Goal: Task Accomplishment & Management: Manage account settings

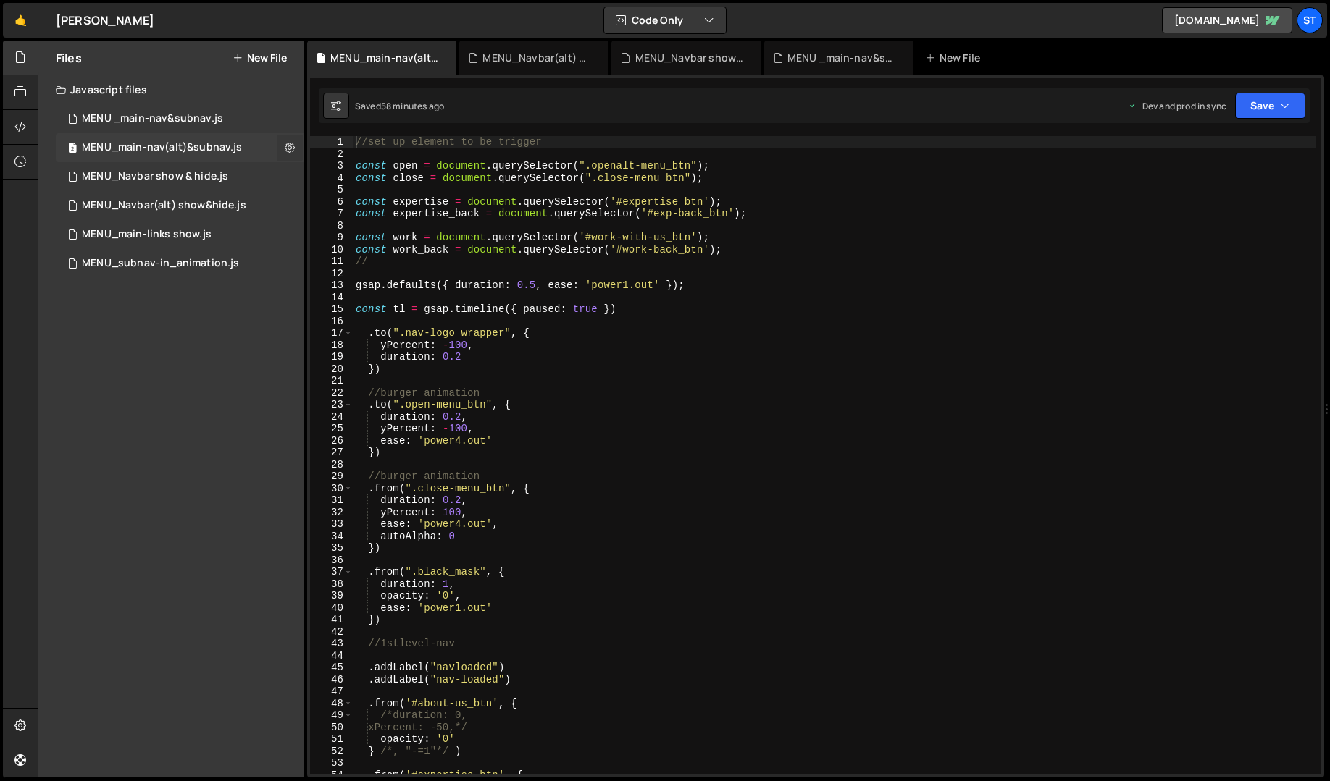
click at [291, 148] on icon at bounding box center [290, 147] width 10 height 14
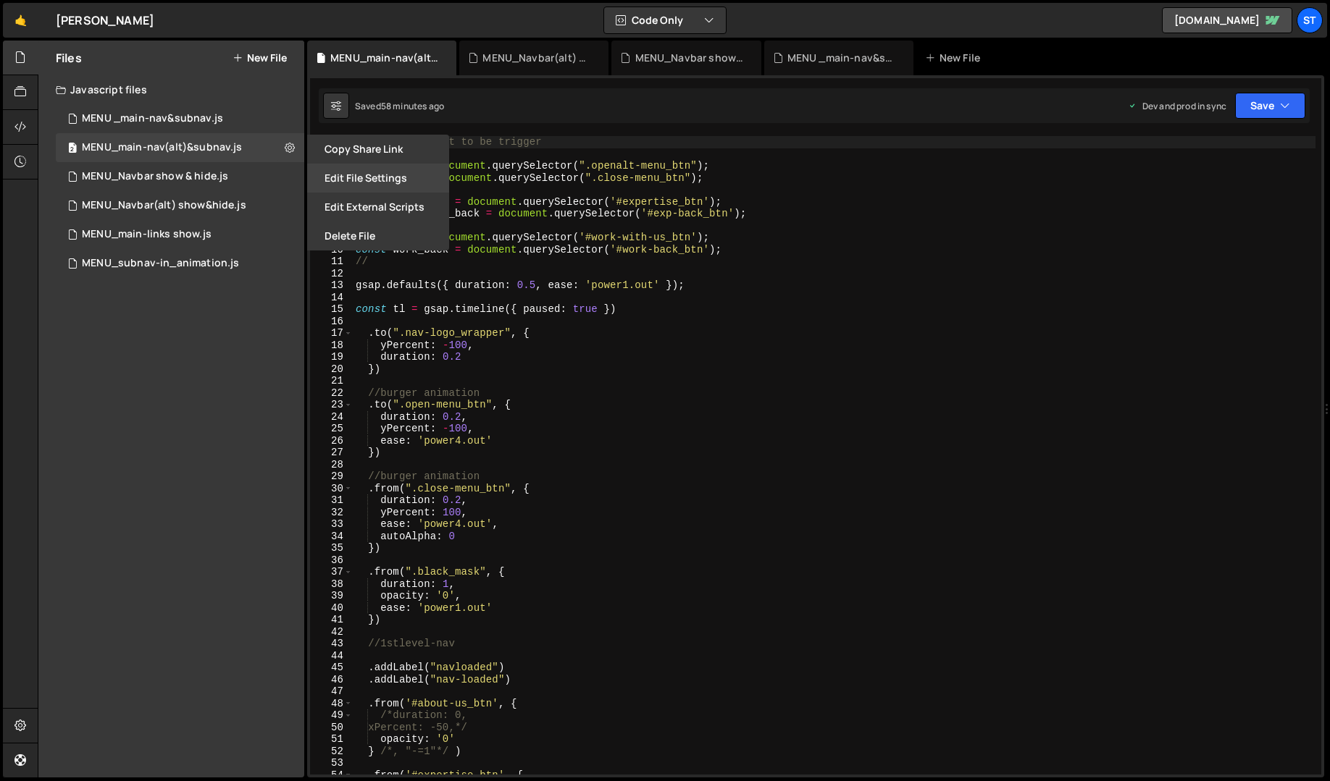
click at [344, 175] on button "Edit File Settings" at bounding box center [378, 178] width 142 height 29
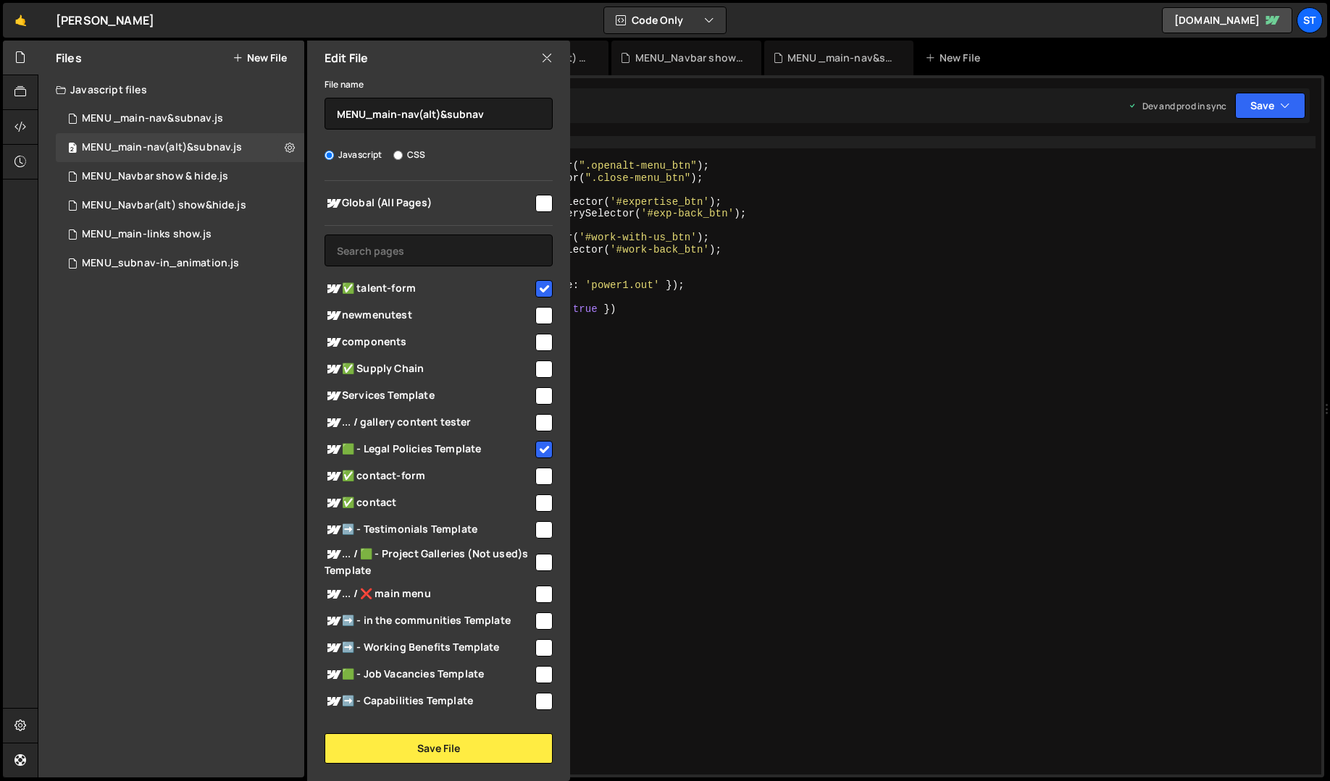
click at [550, 58] on icon at bounding box center [547, 58] width 12 height 16
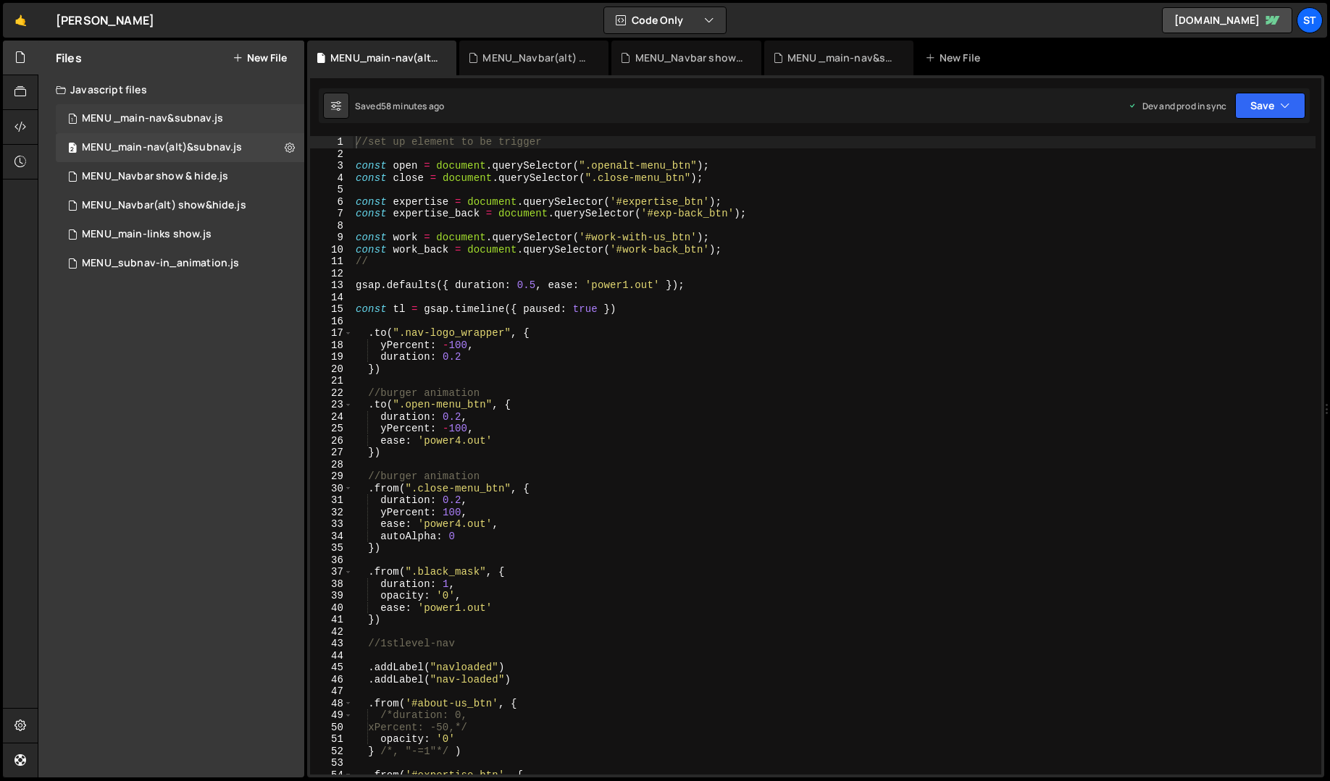
click at [208, 119] on div "MENU _main-nav&subnav.js" at bounding box center [152, 118] width 141 height 13
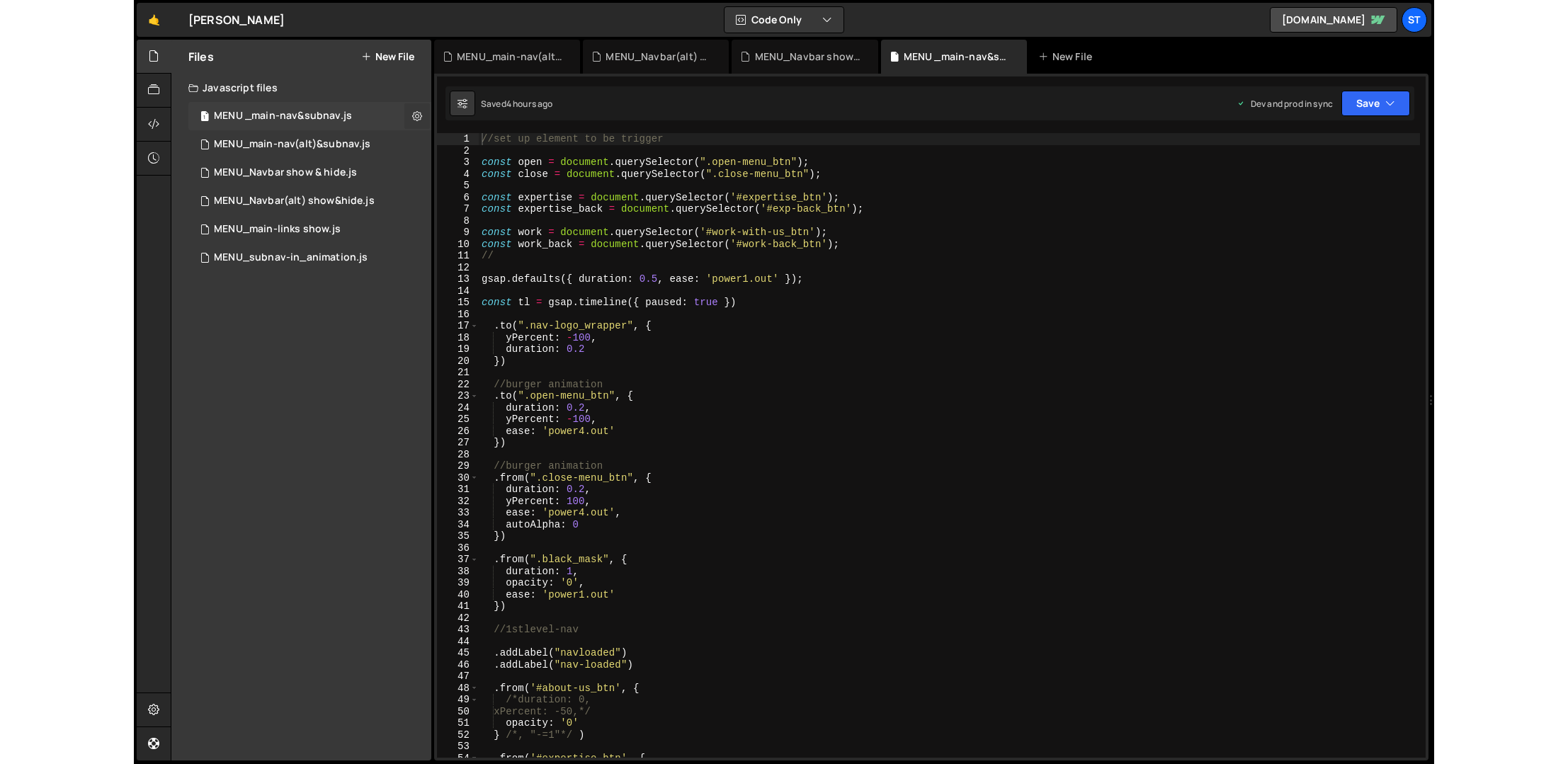
scroll to position [3915, 0]
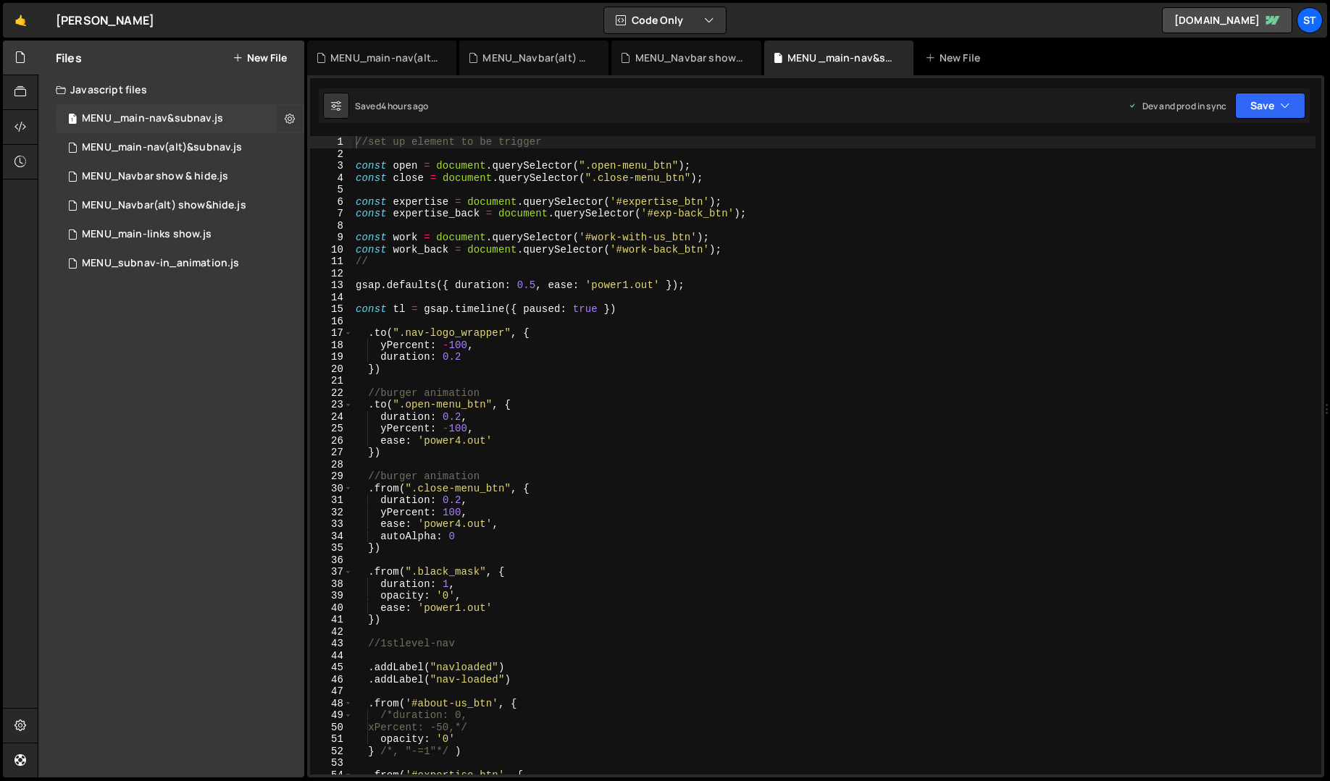
click at [292, 115] on icon at bounding box center [290, 119] width 10 height 14
type input "MENU _main-nav&subnav"
radio input "true"
checkbox input "true"
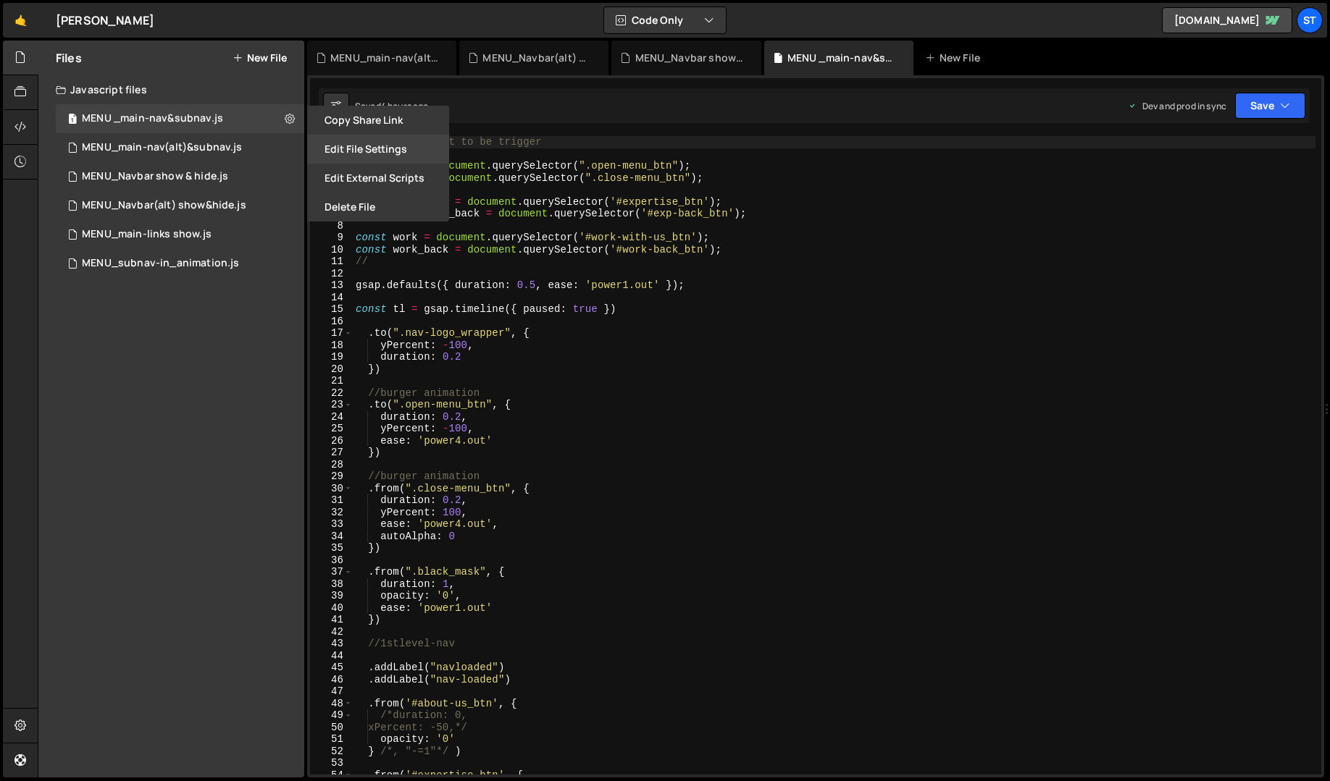
click at [348, 151] on button "Edit File Settings" at bounding box center [378, 149] width 142 height 29
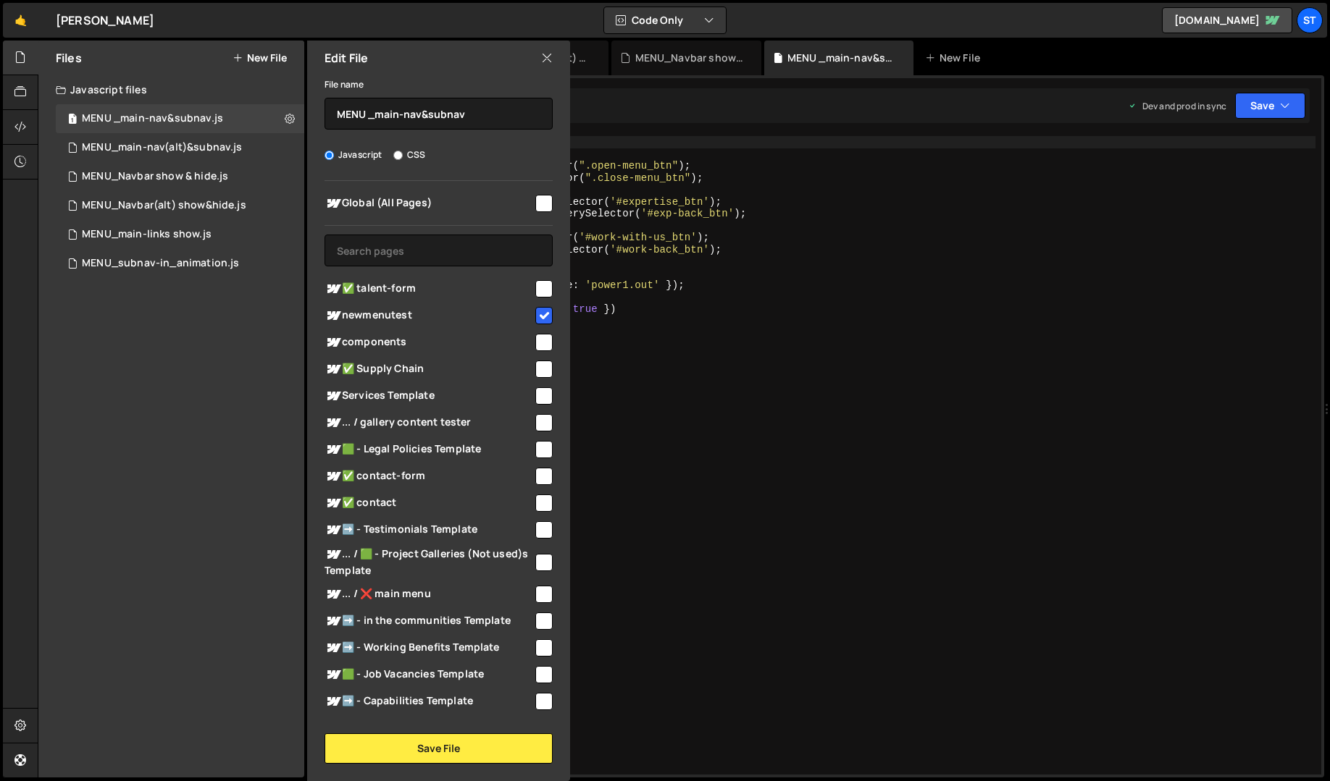
click at [539, 289] on input "checkbox" at bounding box center [543, 288] width 17 height 17
checkbox input "true"
click at [451, 747] on button "Save File" at bounding box center [438, 749] width 228 height 30
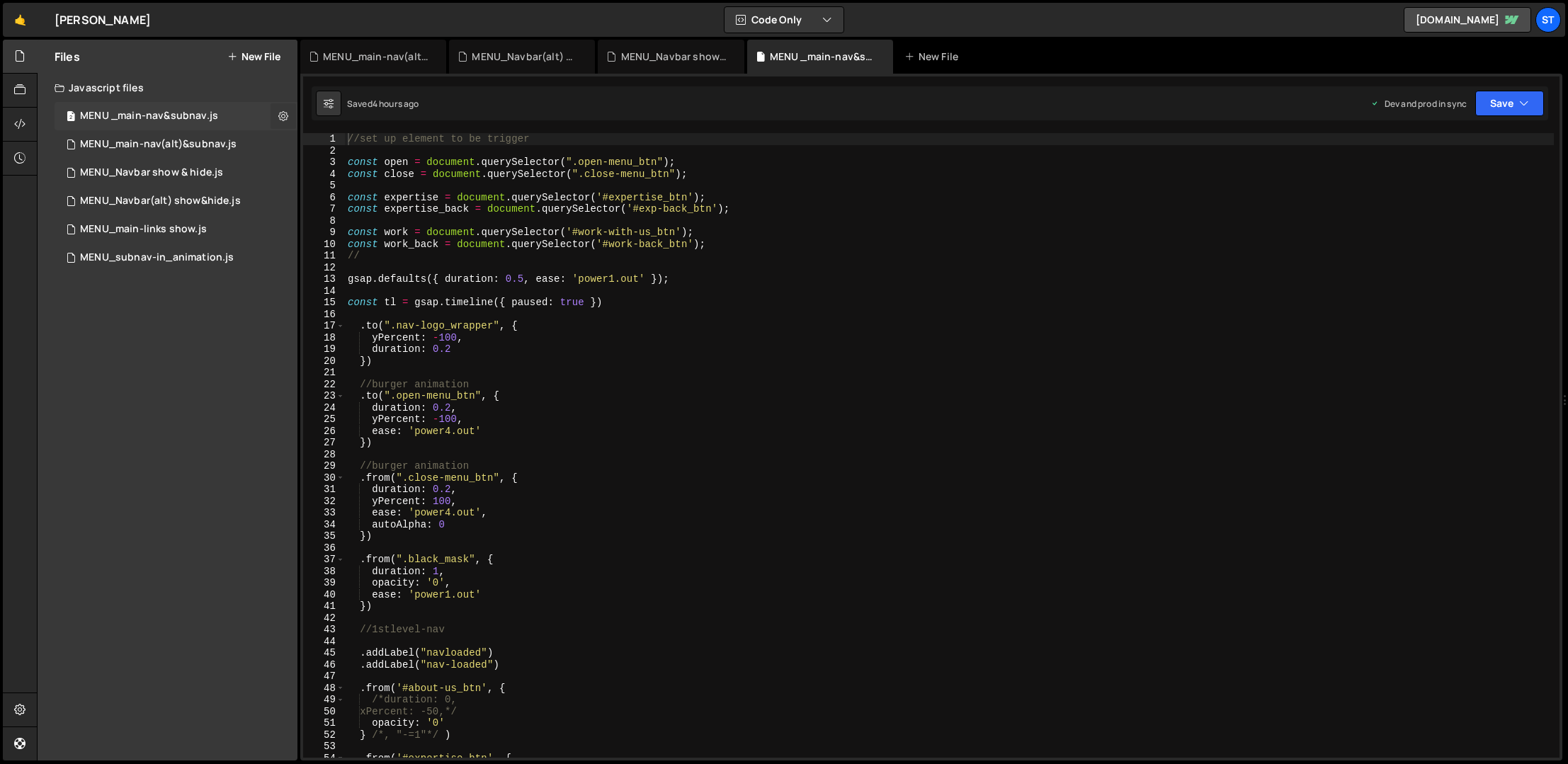
click at [284, 114] on icon at bounding box center [284, 116] width 10 height 14
type input "MENU _main-nav&subnav"
radio input "true"
checkbox input "true"
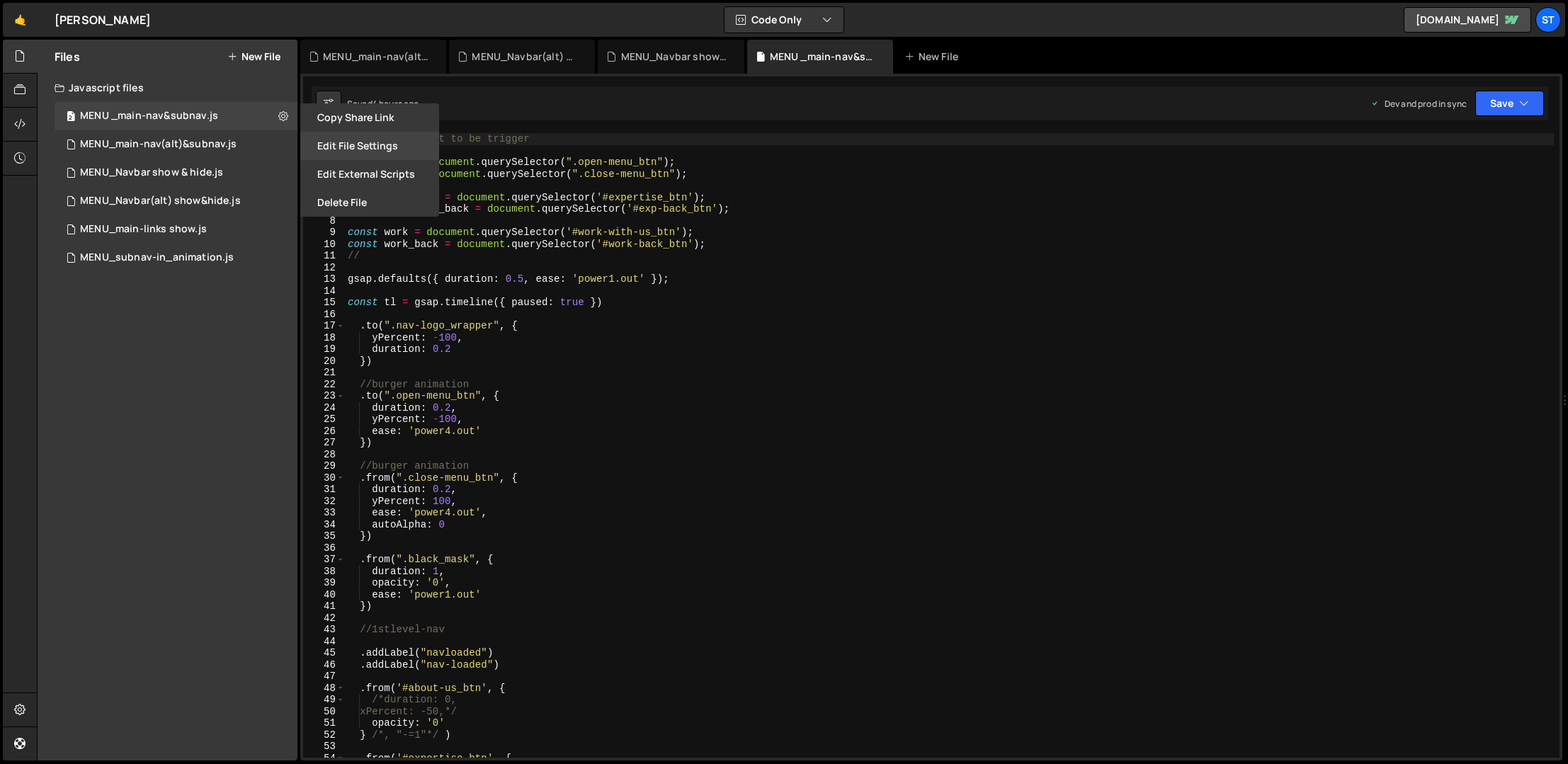
click at [372, 143] on button "Edit File Settings" at bounding box center [370, 146] width 139 height 28
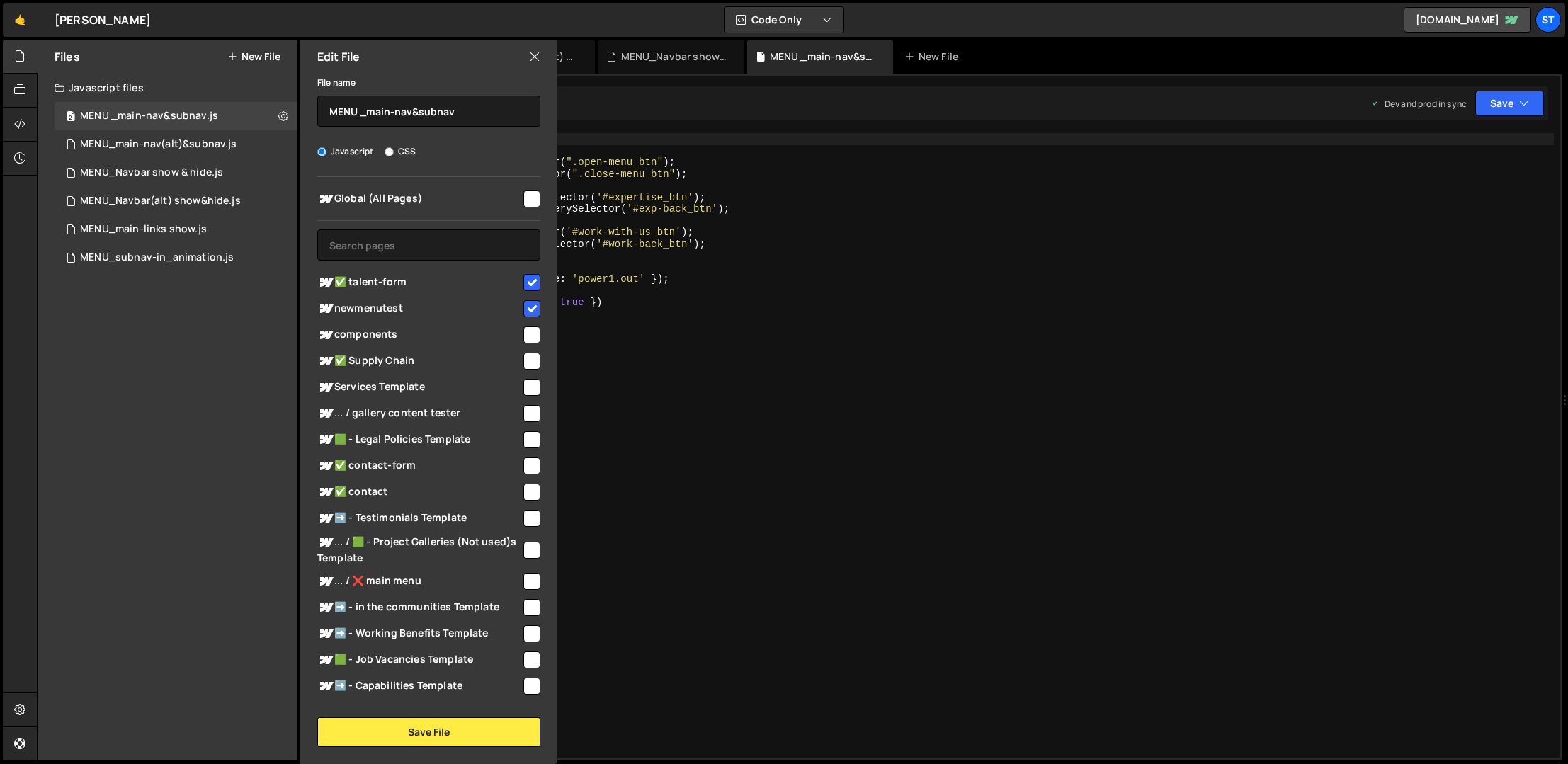
click at [525, 282] on input "checkbox" at bounding box center [531, 282] width 17 height 17
checkbox input "false"
click at [426, 737] on button "Save File" at bounding box center [428, 733] width 223 height 29
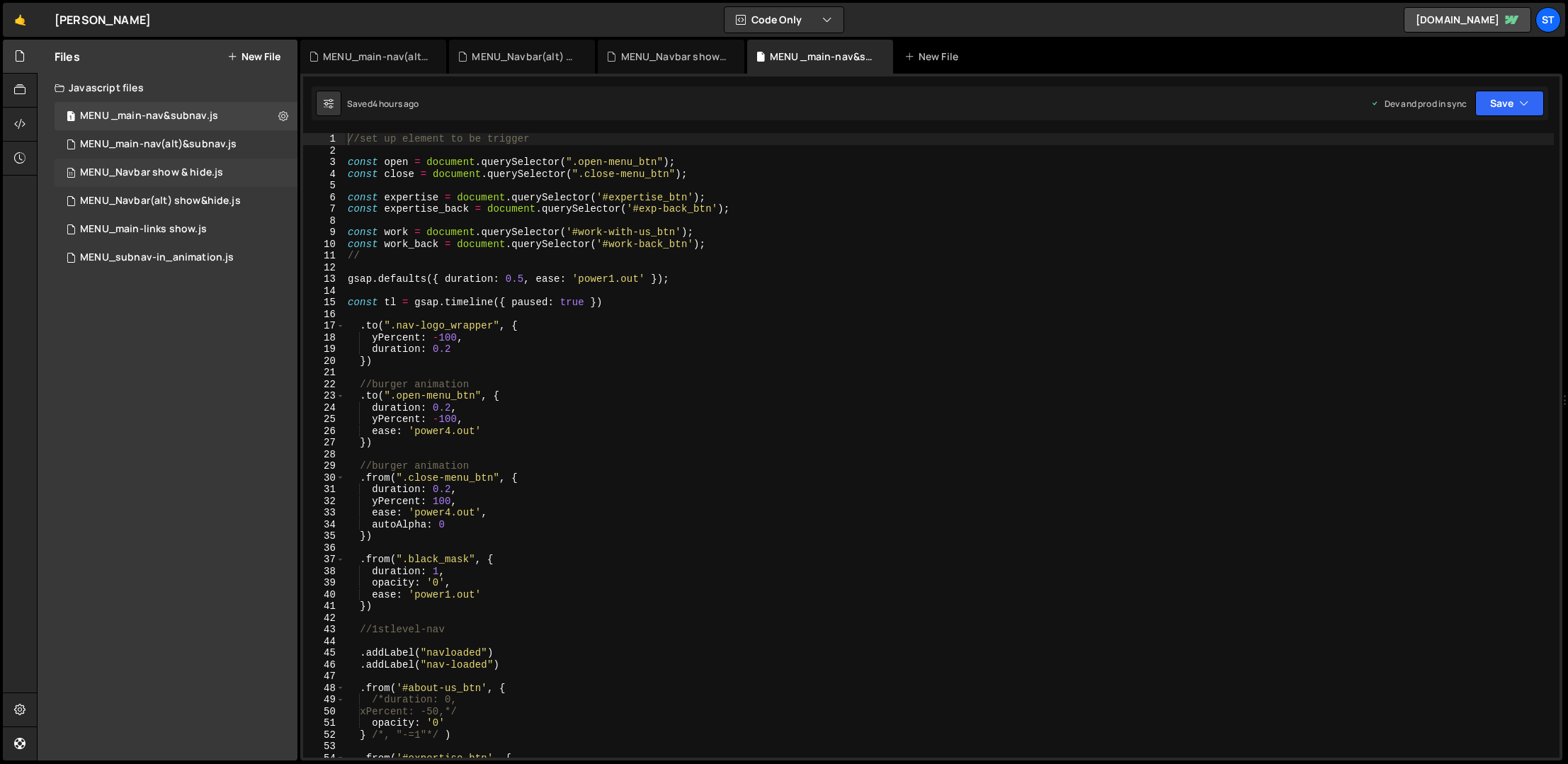
click at [220, 165] on div "11 MENU_Navbar show & hide.js 0" at bounding box center [176, 172] width 243 height 28
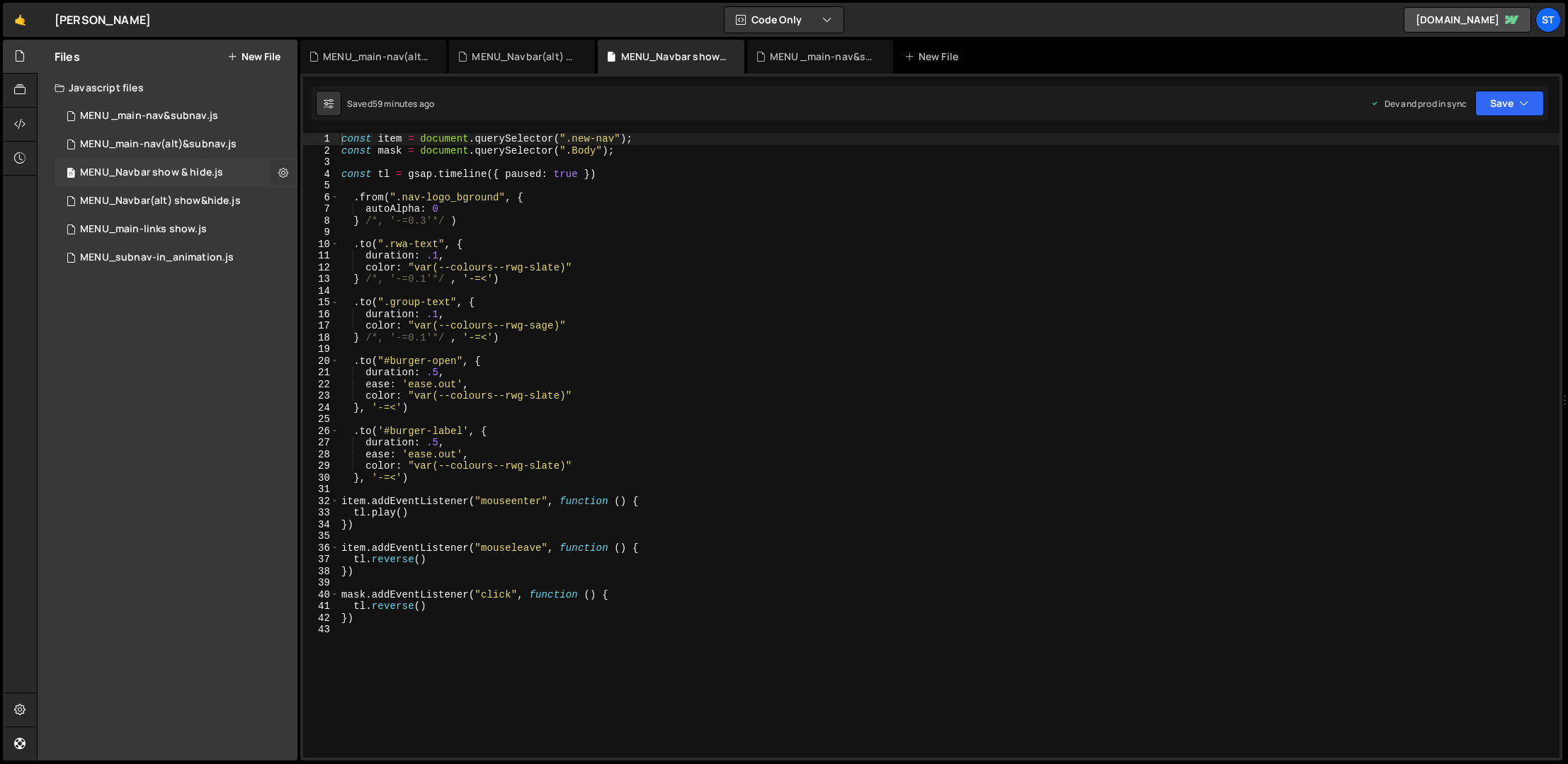
scroll to position [3019, 0]
click at [284, 172] on icon at bounding box center [284, 172] width 10 height 14
type input "MENU_Navbar show & hide"
radio input "true"
checkbox input "true"
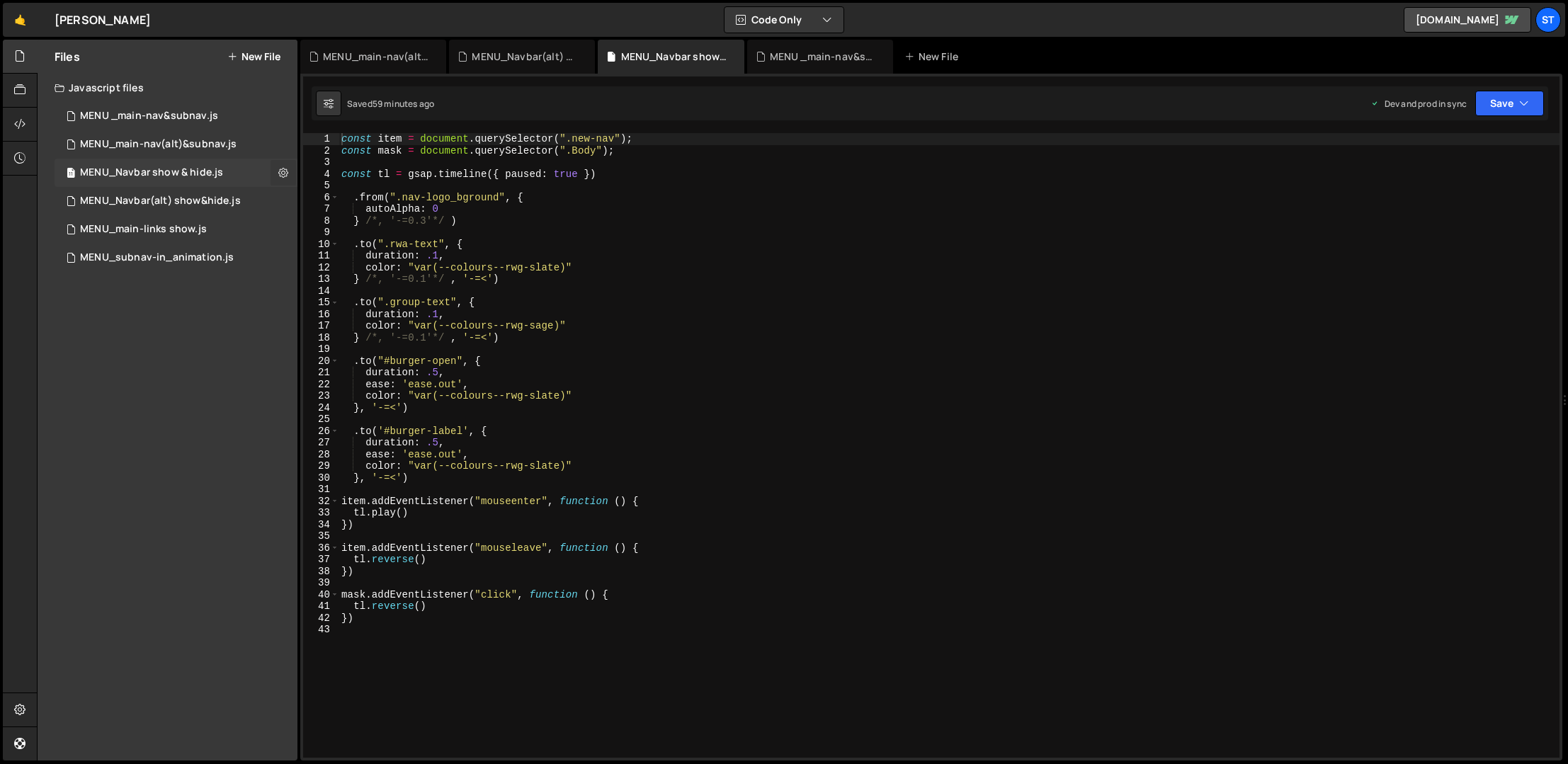
checkbox input "true"
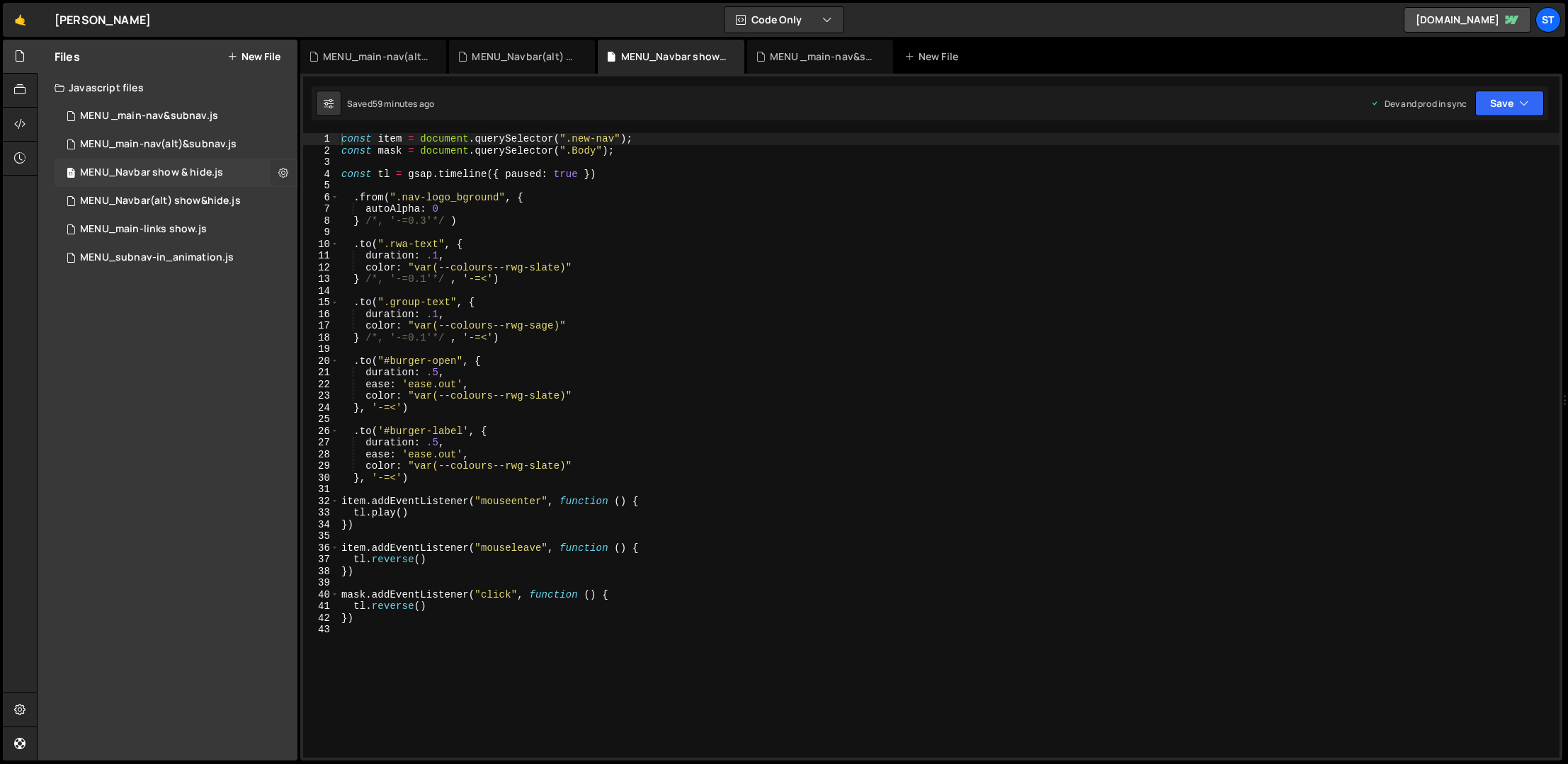
checkbox input "true"
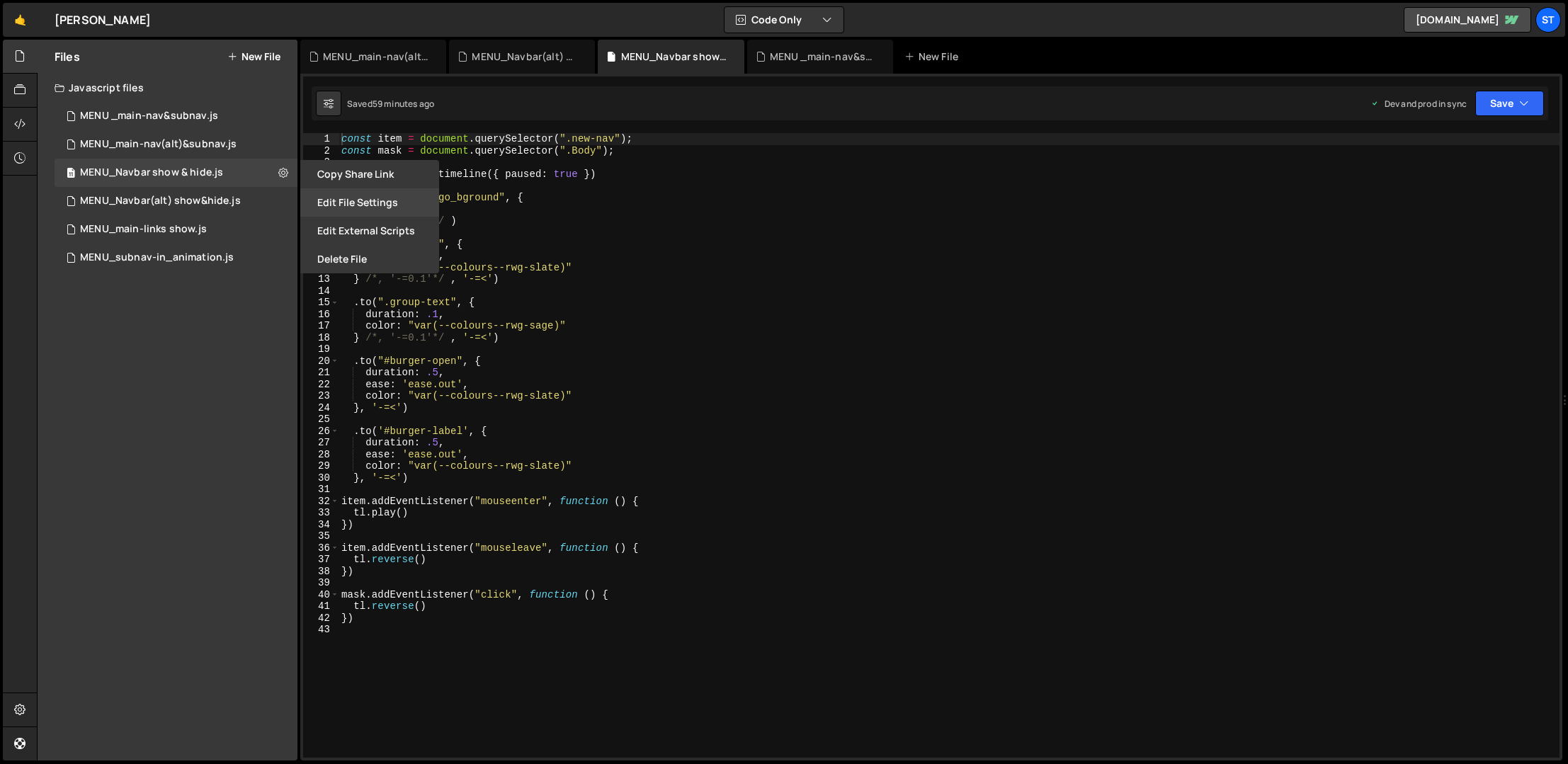
click at [345, 193] on button "Edit File Settings" at bounding box center [370, 202] width 139 height 28
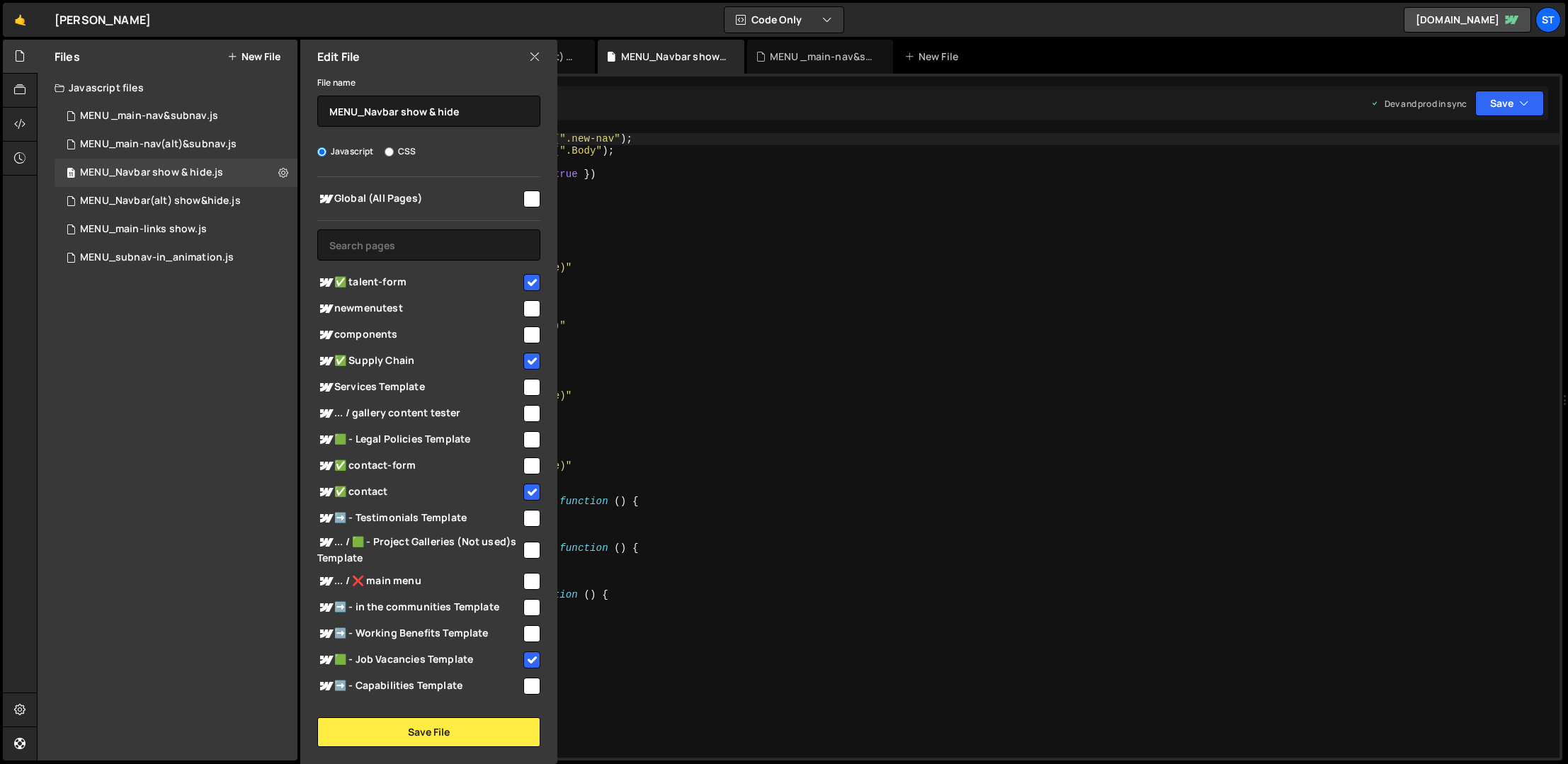
click at [526, 283] on input "checkbox" at bounding box center [531, 282] width 17 height 17
checkbox input "false"
click at [448, 736] on button "Save File" at bounding box center [428, 733] width 223 height 29
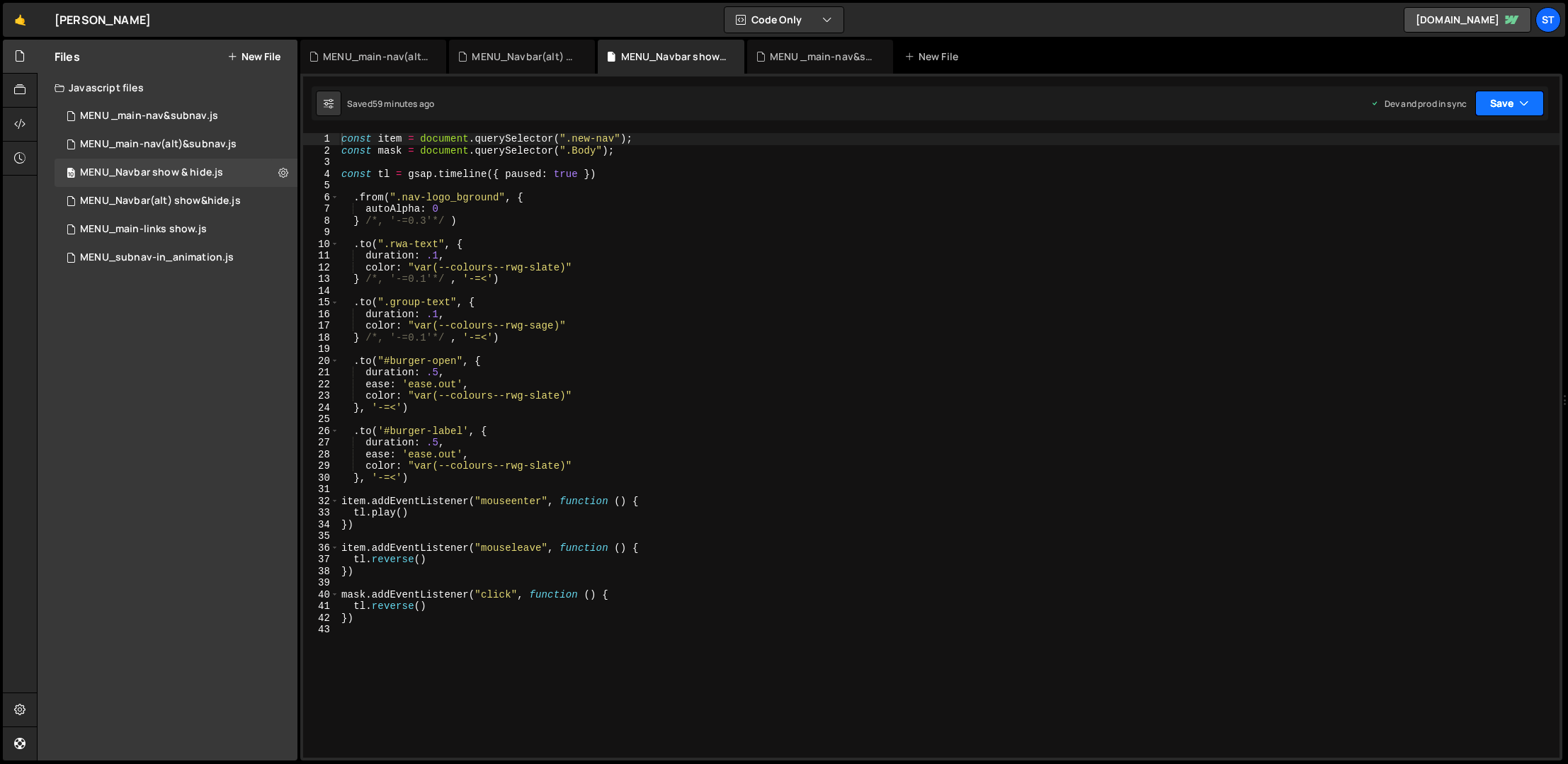
click at [1381, 102] on button "Save" at bounding box center [1509, 104] width 68 height 25
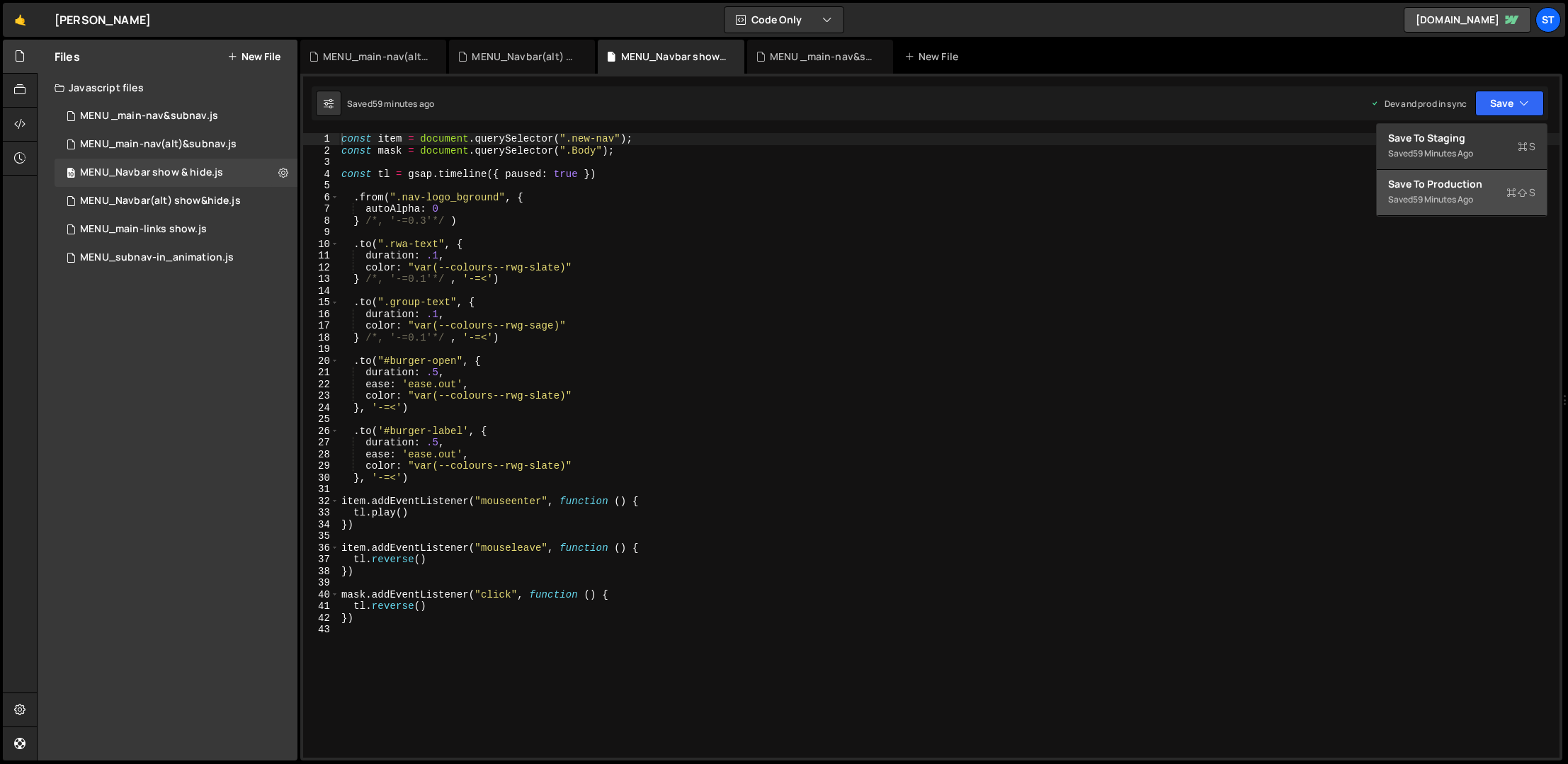
click at [1381, 186] on div "Save to Production S" at bounding box center [1461, 184] width 148 height 14
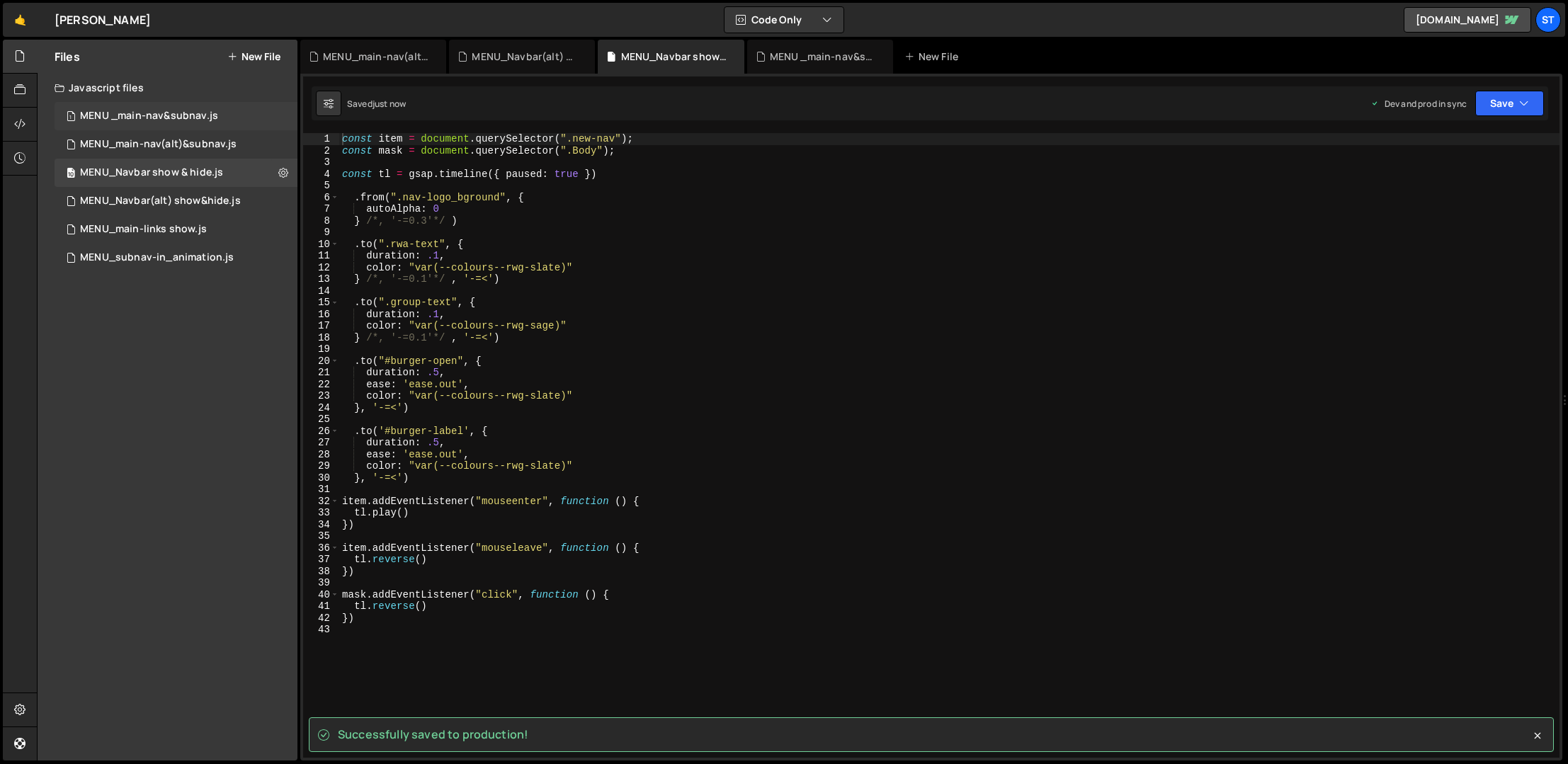
click at [167, 116] on div "MENU _main-nav&subnav.js" at bounding box center [149, 115] width 138 height 13
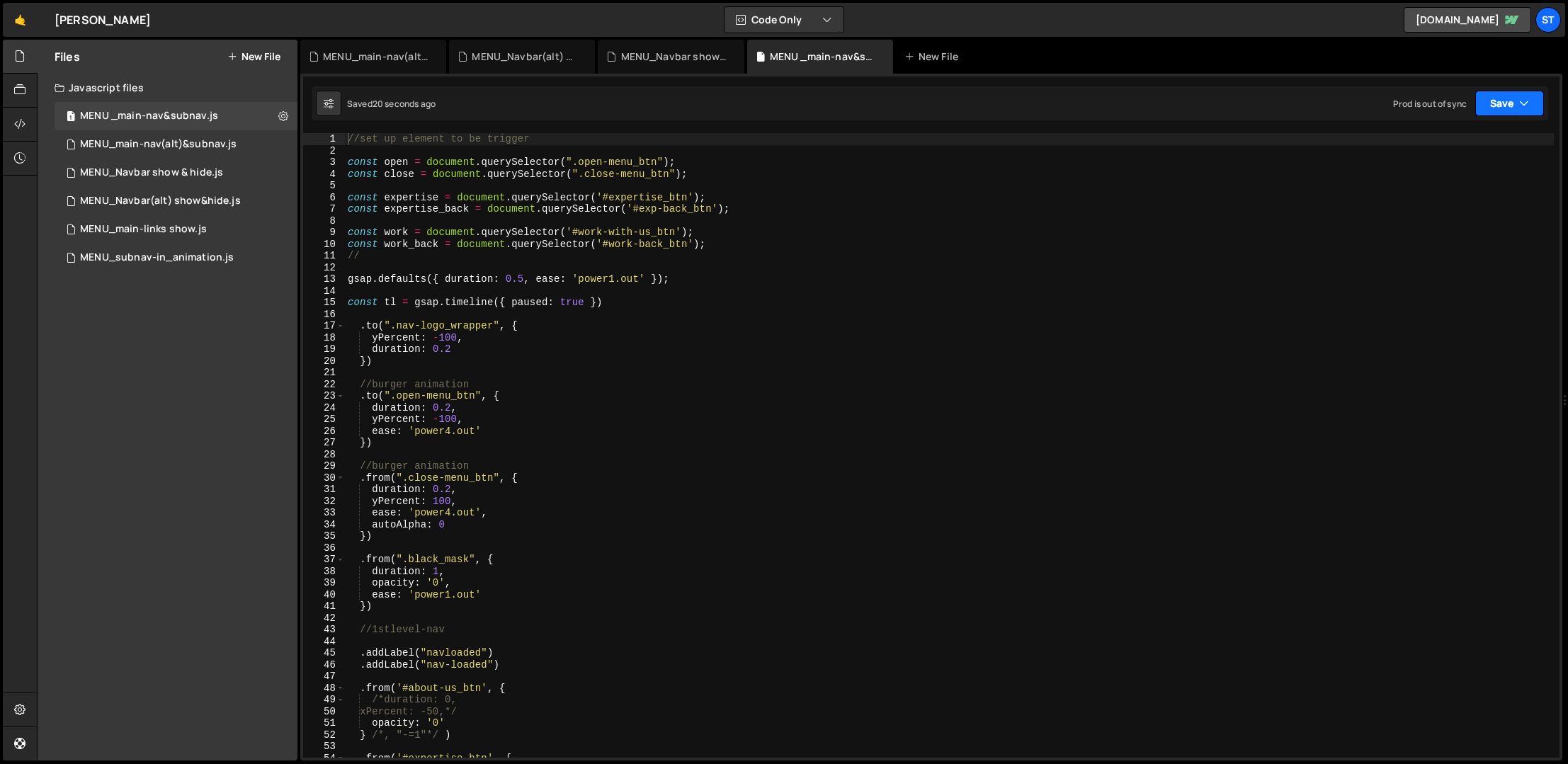
scroll to position [3915, 0]
click at [1381, 102] on button "Save" at bounding box center [1509, 104] width 68 height 25
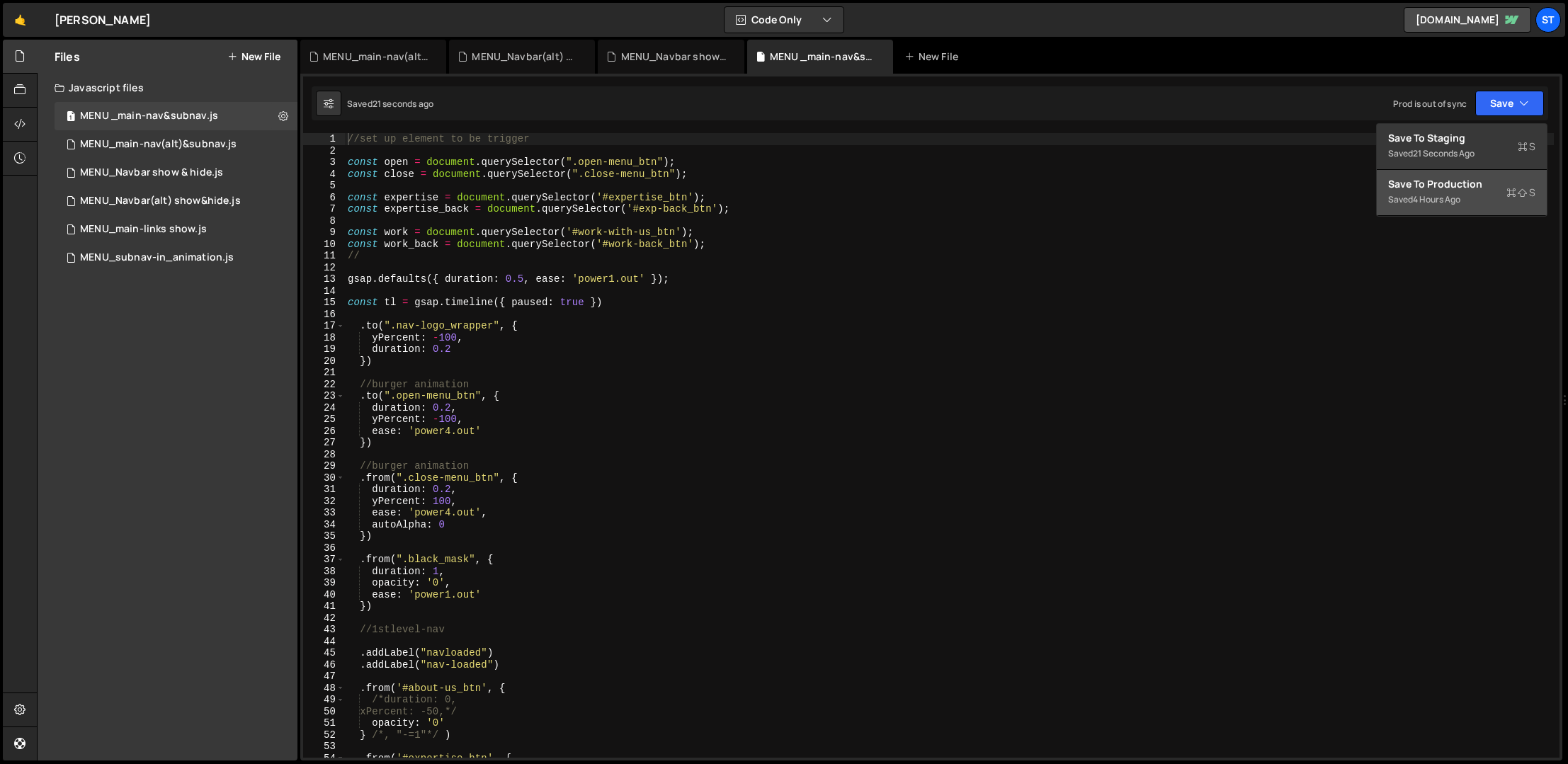
click at [1381, 187] on div "Save to Production S" at bounding box center [1461, 184] width 148 height 14
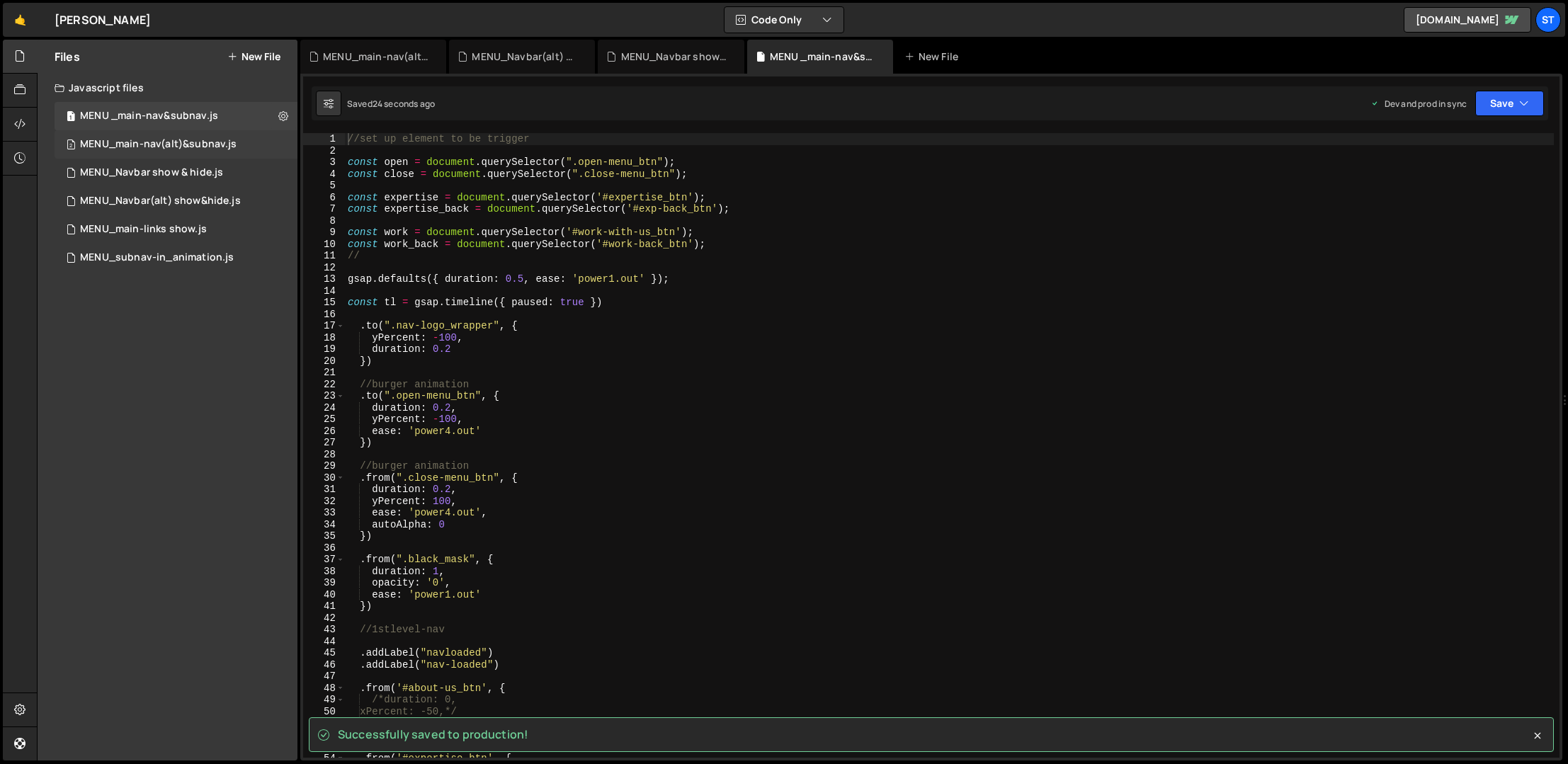
click at [207, 146] on div "MENU_main-nav(alt)&subnav.js" at bounding box center [158, 144] width 157 height 13
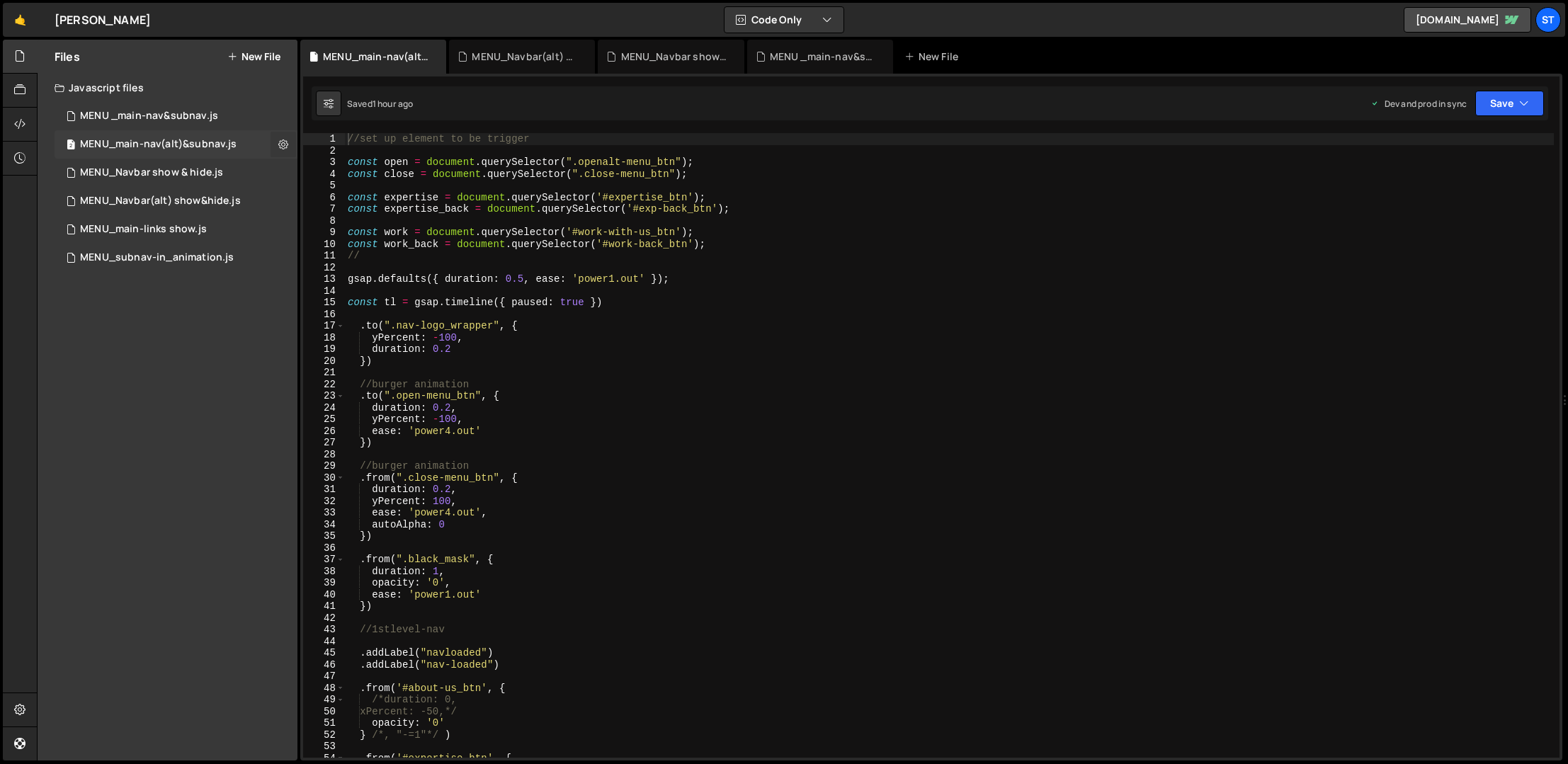
click at [287, 142] on icon at bounding box center [284, 144] width 10 height 14
type input "MENU_main-nav(alt)&subnav"
radio input "true"
checkbox input "true"
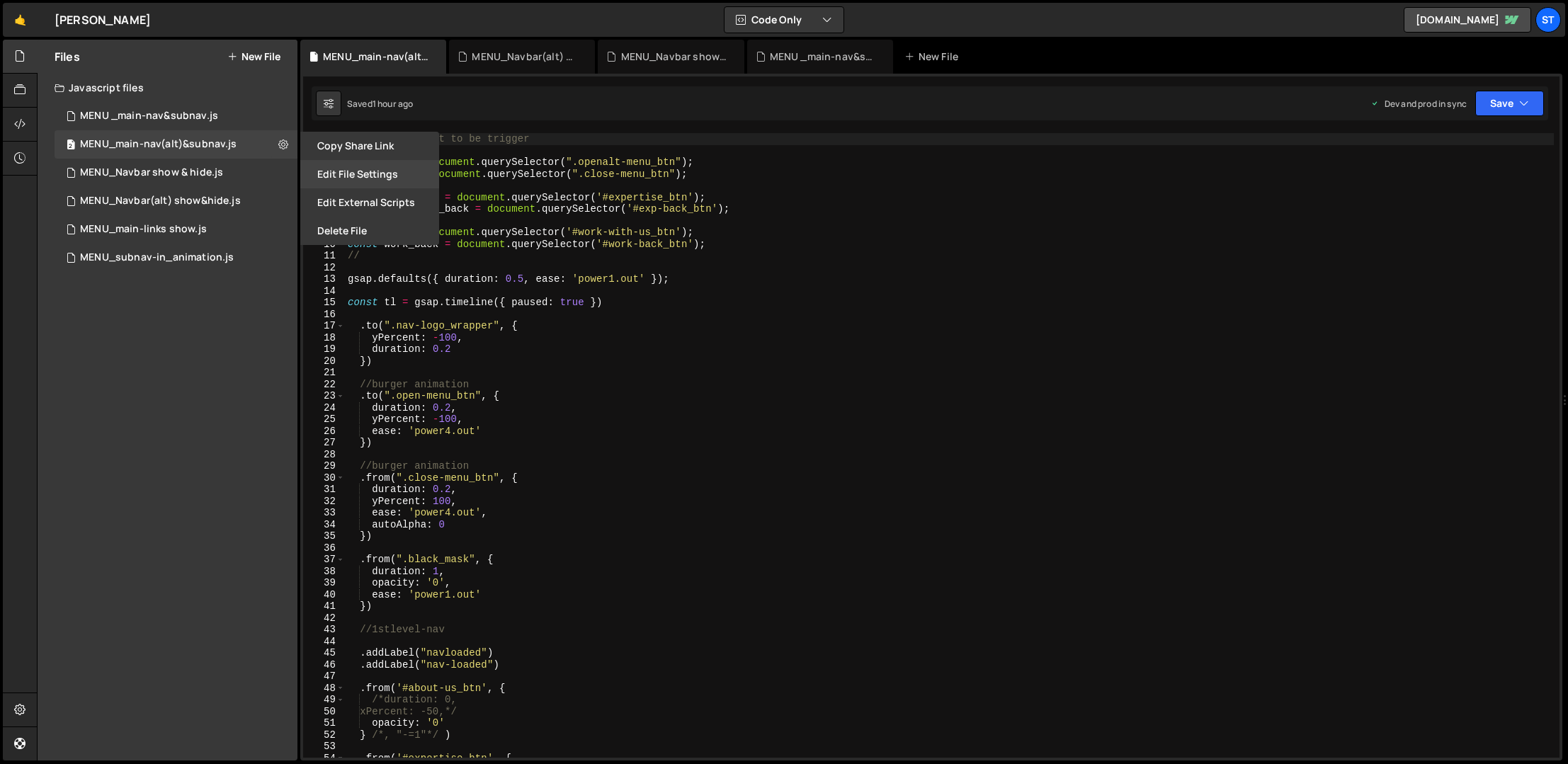
click at [374, 173] on button "Edit File Settings" at bounding box center [370, 174] width 139 height 28
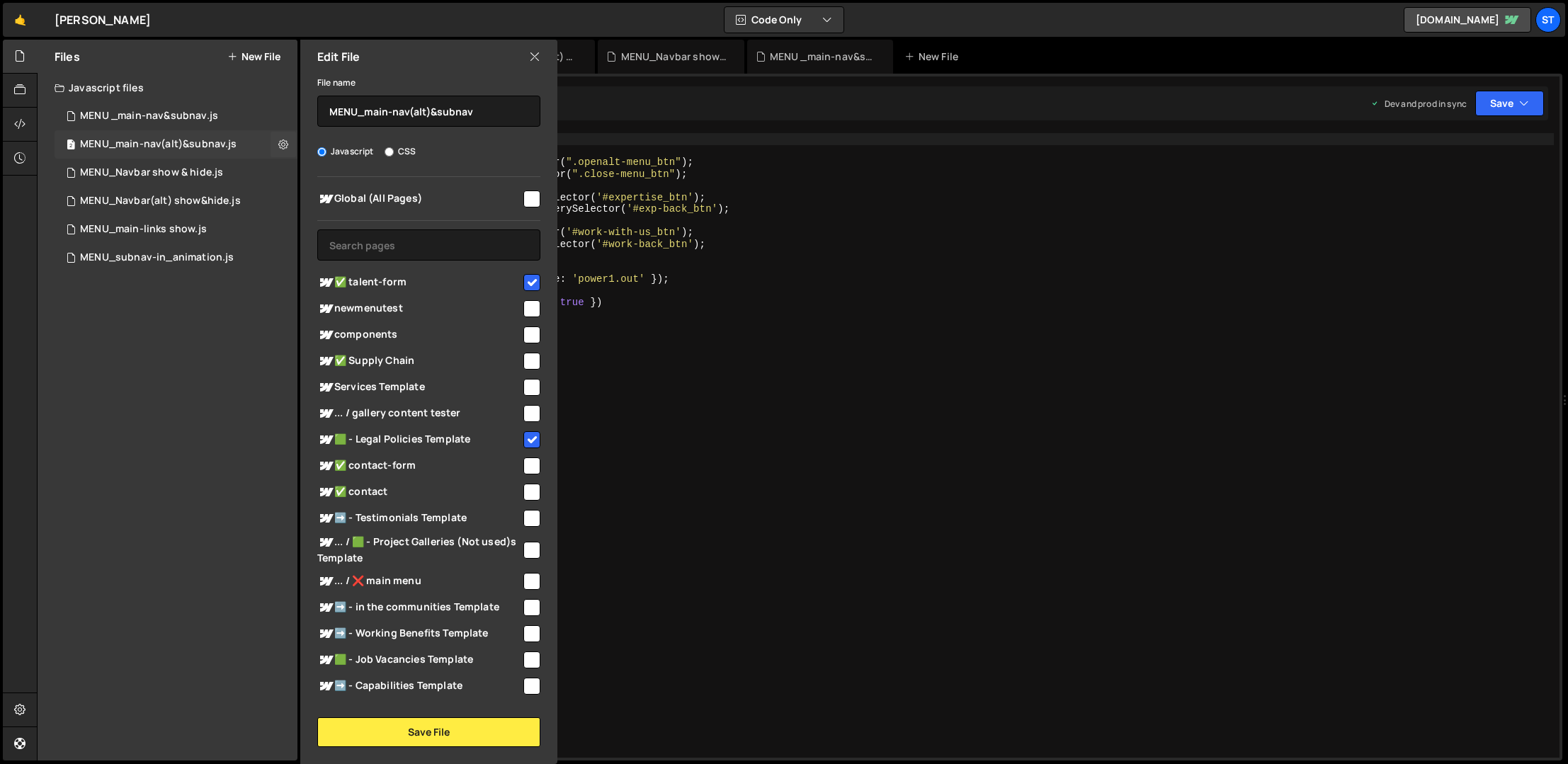
click at [228, 145] on div "MENU_main-nav(alt)&subnav.js" at bounding box center [158, 144] width 157 height 13
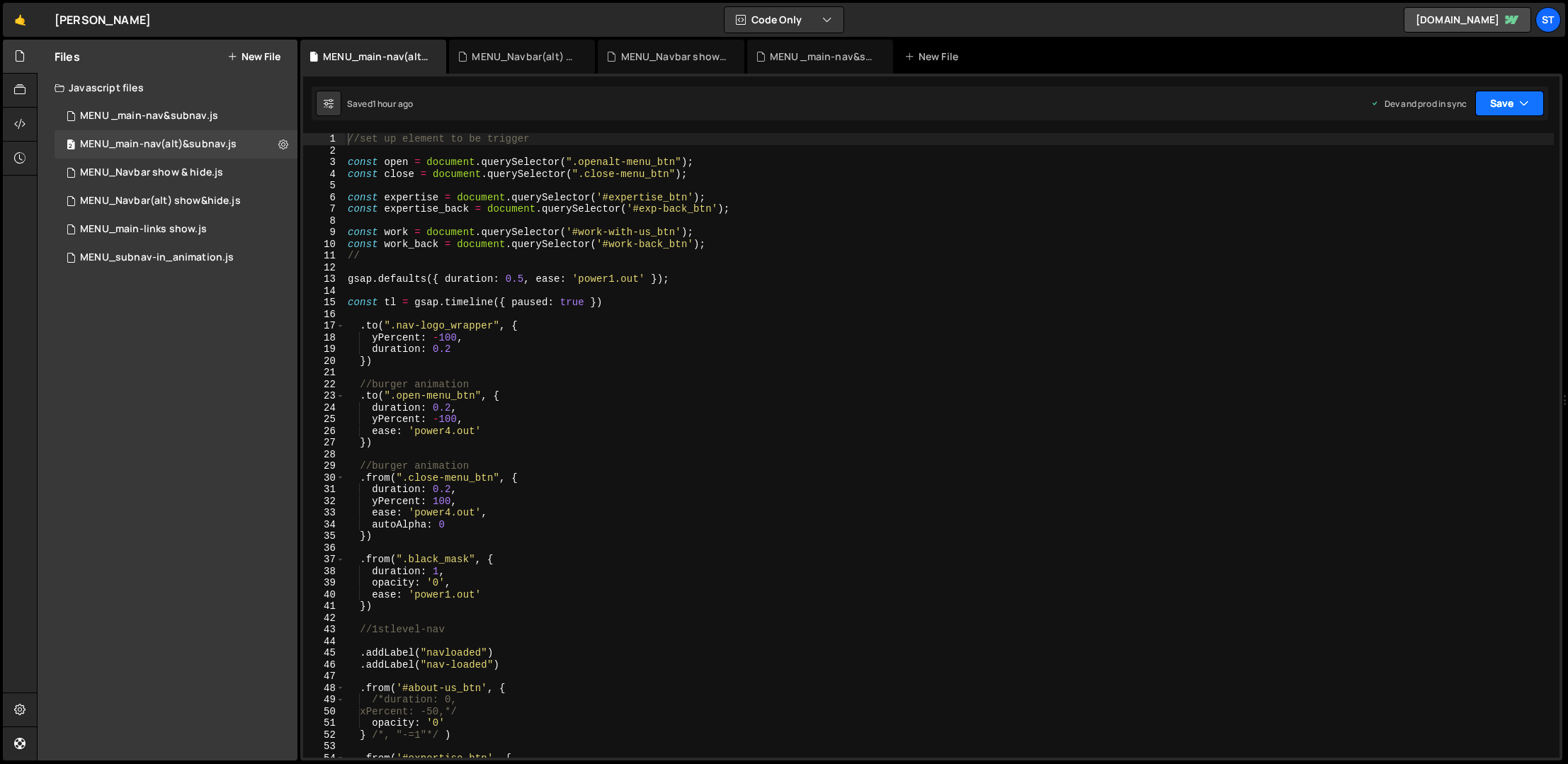
click at [1381, 97] on icon "button" at bounding box center [1524, 103] width 10 height 14
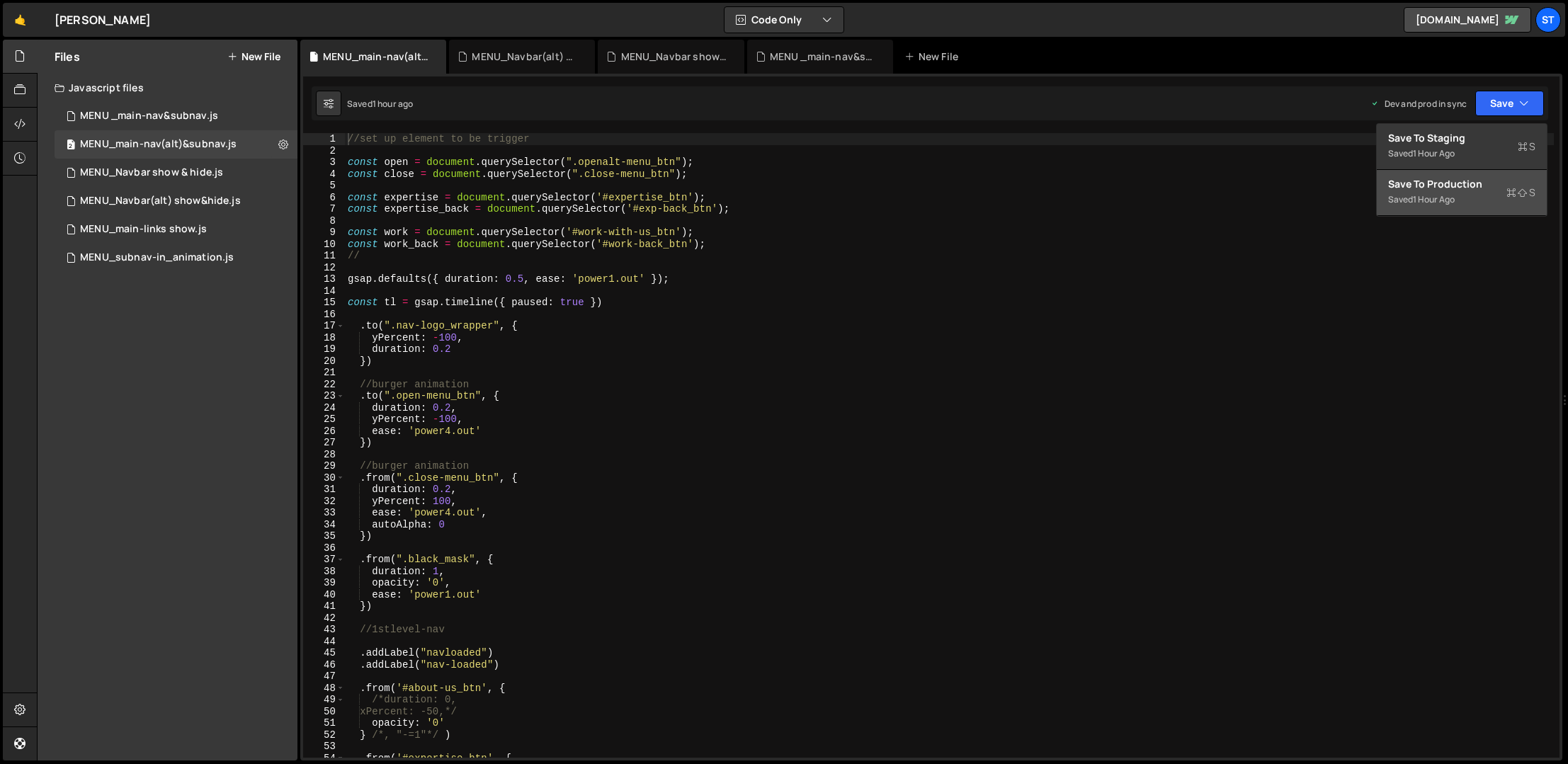
click at [1381, 177] on div "Save to Production S" at bounding box center [1461, 184] width 148 height 14
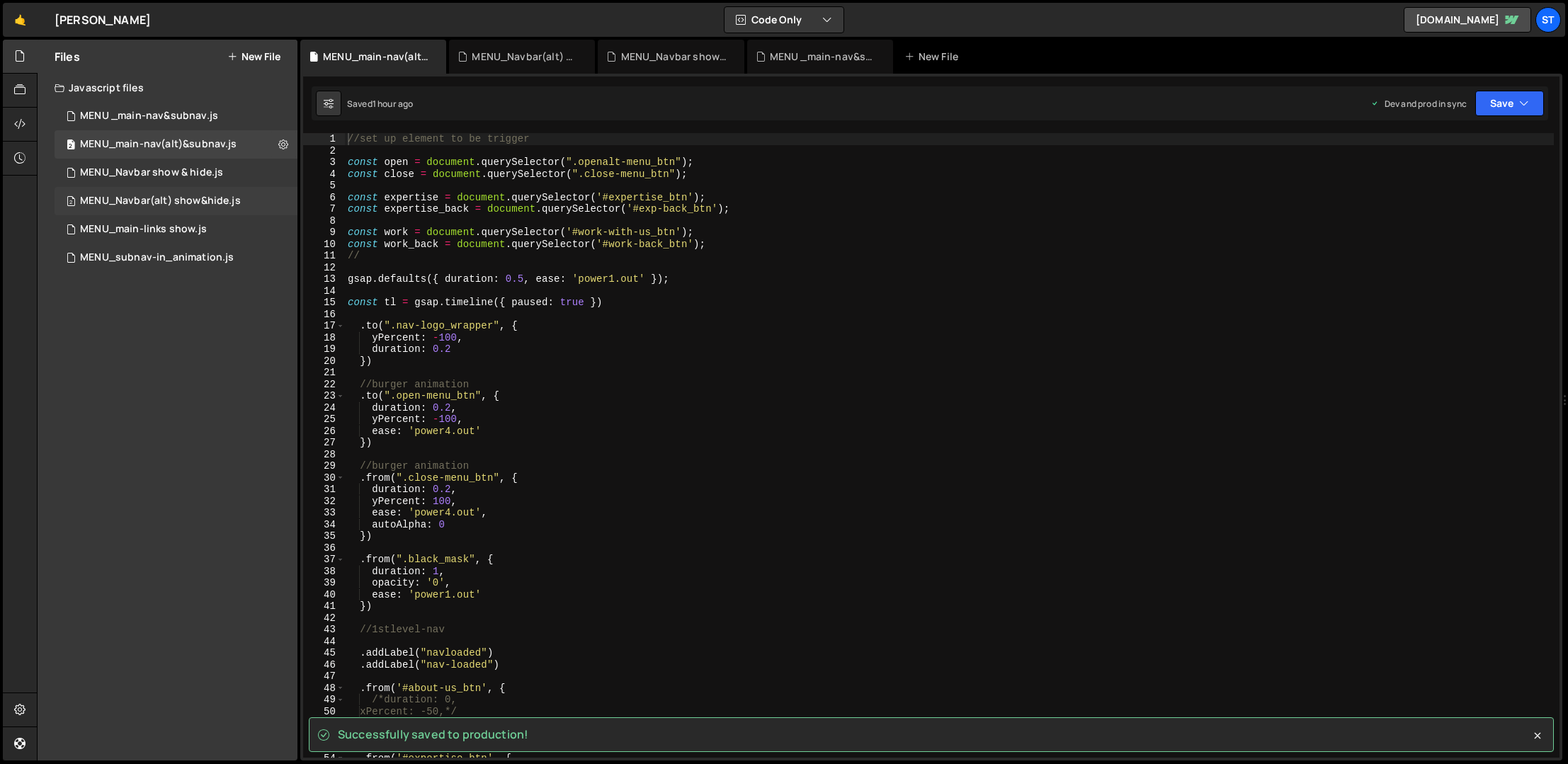
click at [189, 201] on div "MENU_Navbar(alt) show&hide.js" at bounding box center [160, 201] width 160 height 13
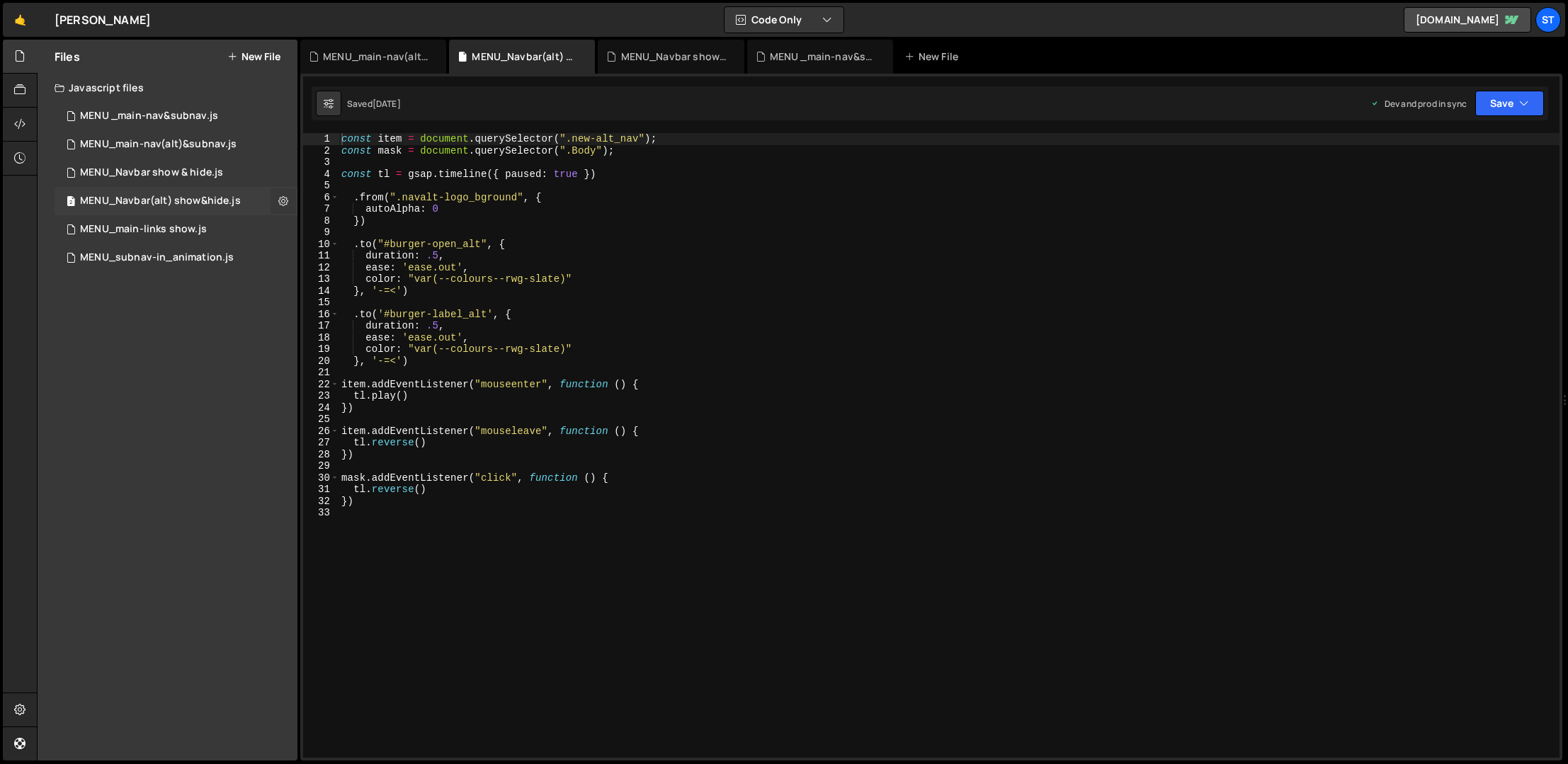
click at [287, 202] on icon at bounding box center [284, 201] width 10 height 14
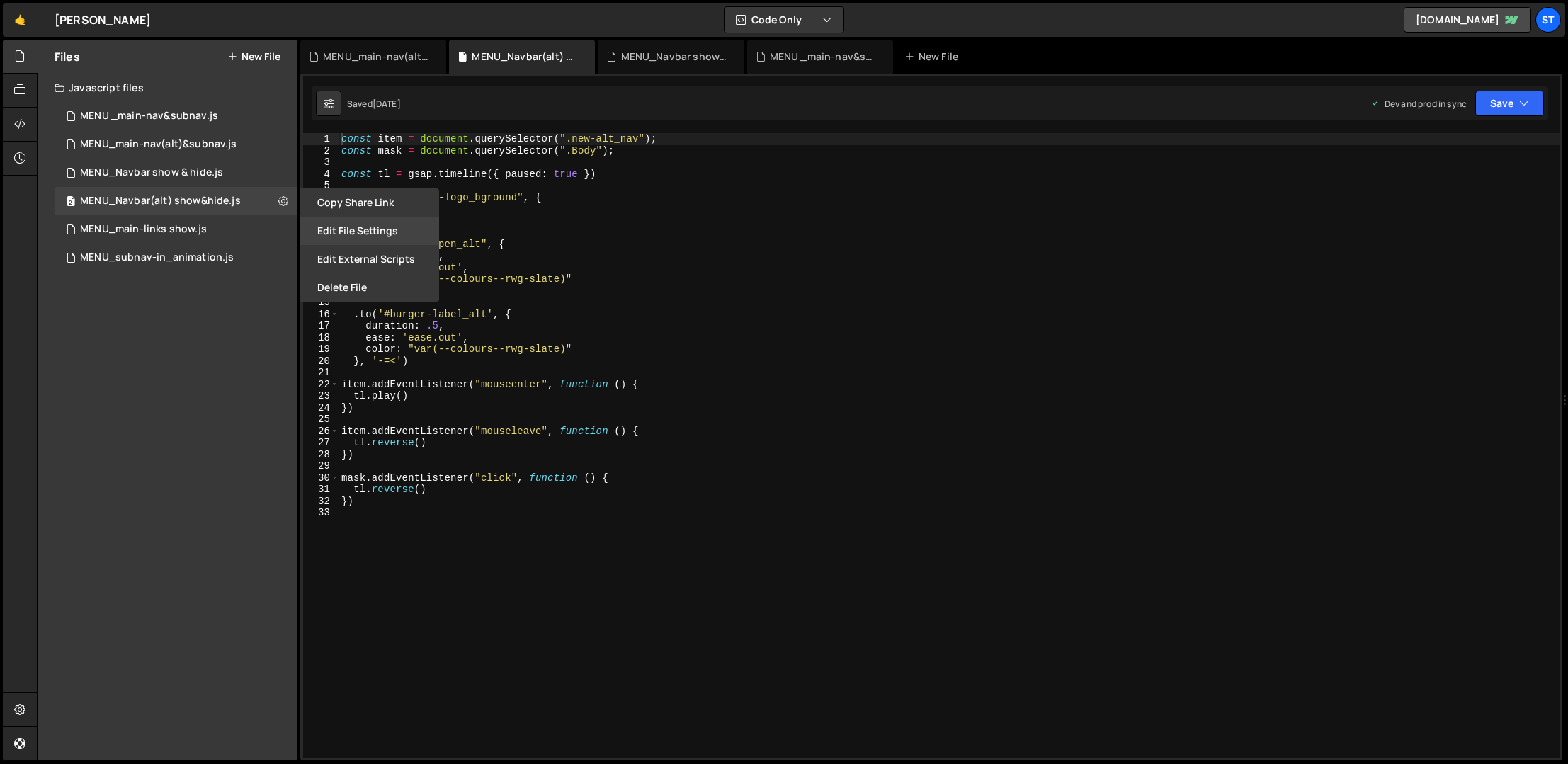
click at [387, 234] on button "Edit File Settings" at bounding box center [370, 231] width 139 height 28
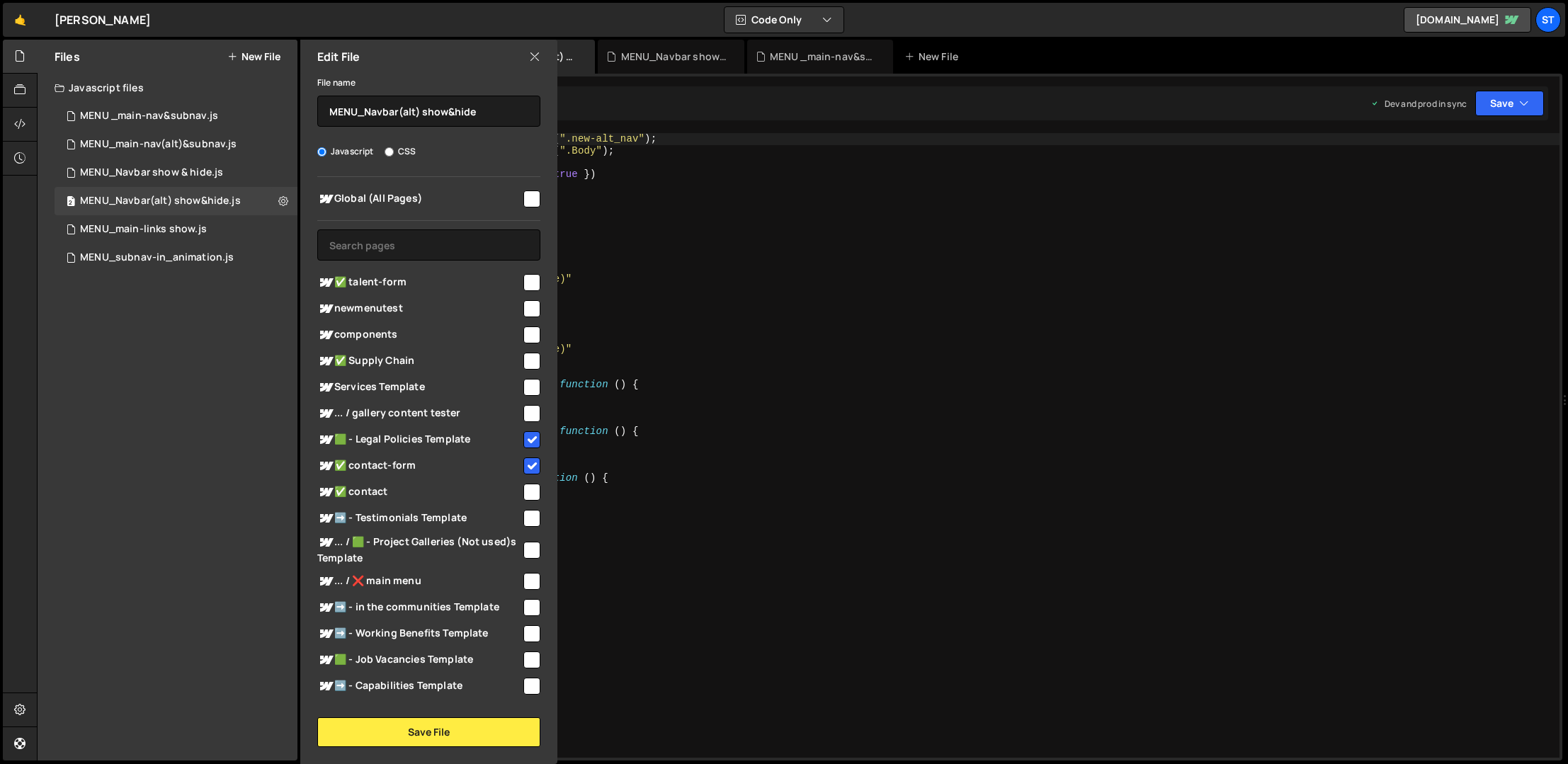
click at [523, 281] on input "checkbox" at bounding box center [531, 282] width 17 height 17
checkbox input "true"
click at [422, 730] on button "Save File" at bounding box center [428, 733] width 223 height 29
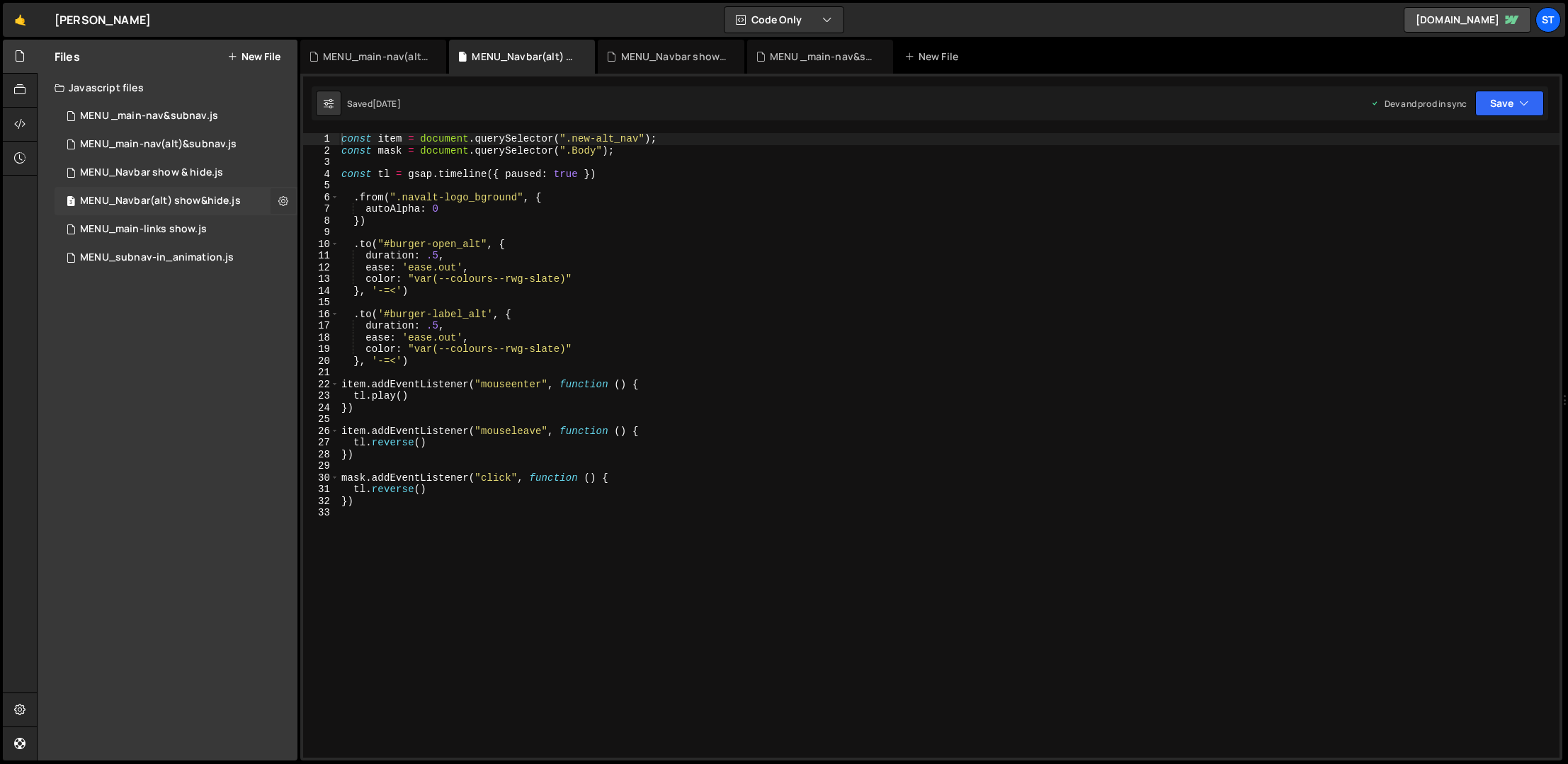
click at [284, 199] on icon at bounding box center [284, 201] width 10 height 14
type input "MENU_Navbar(alt) show&hide"
radio input "true"
checkbox input "true"
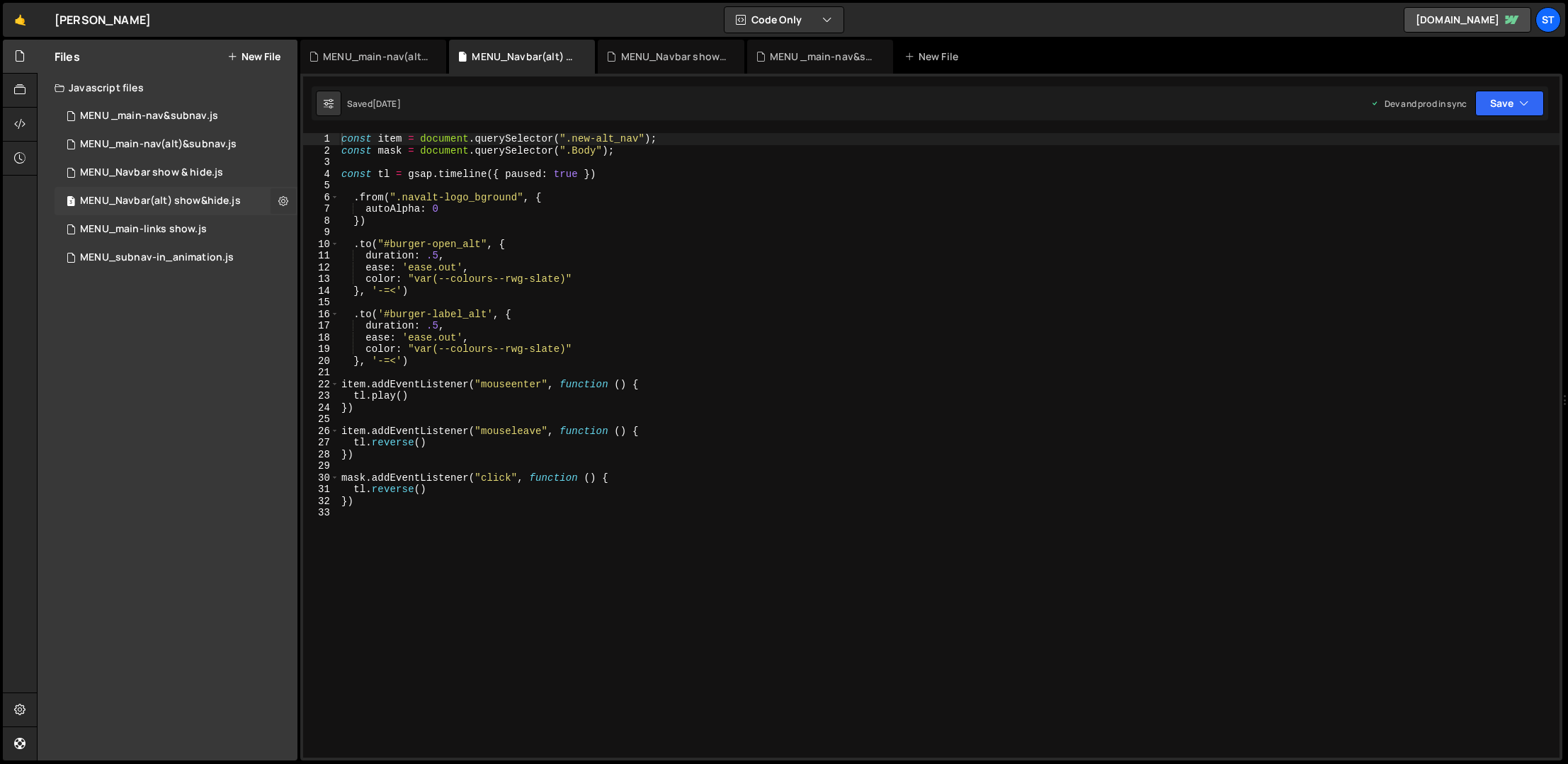
checkbox input "true"
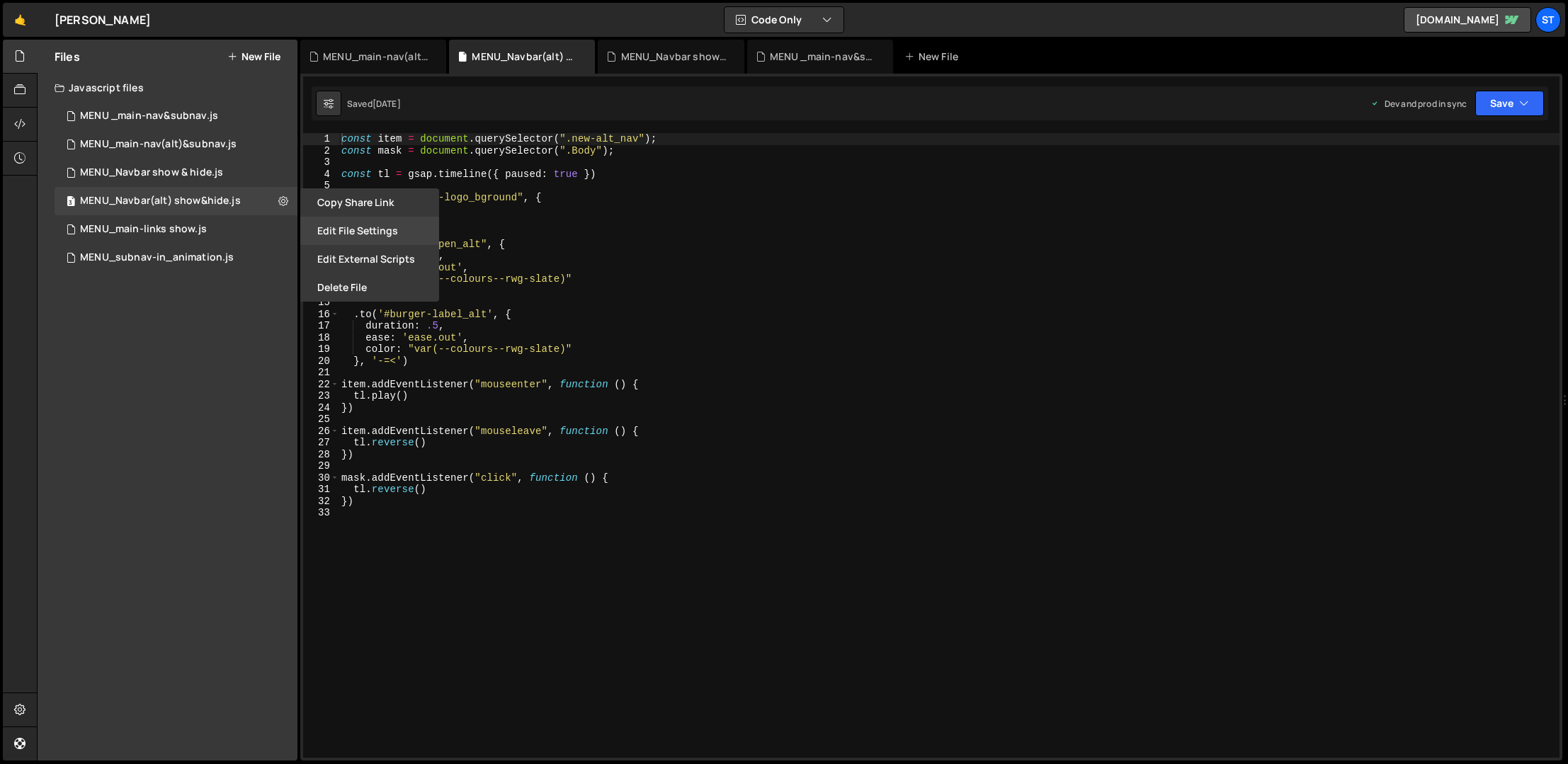
click at [381, 220] on button "Edit File Settings" at bounding box center [370, 231] width 139 height 28
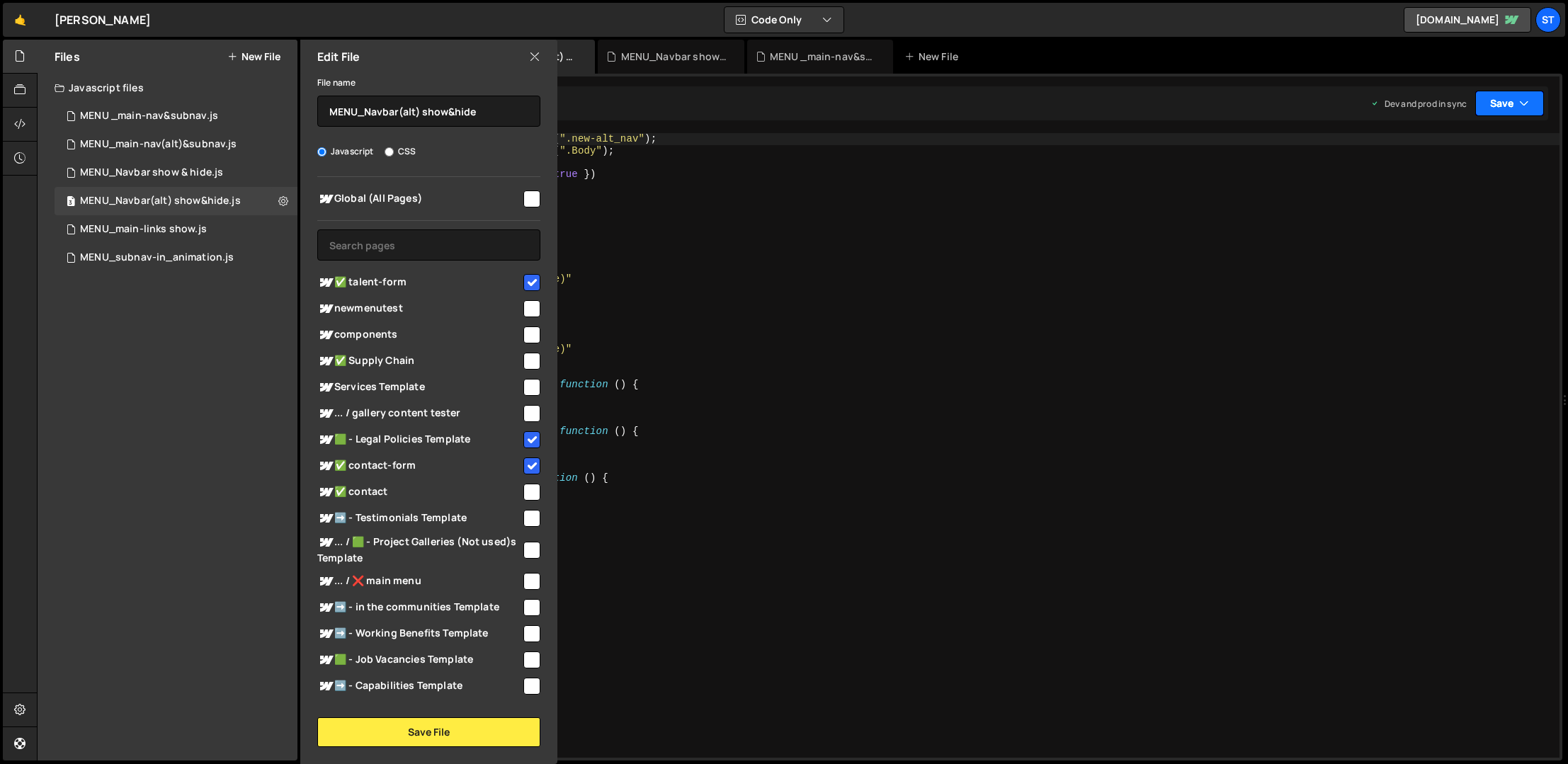
click at [1381, 99] on button "Save" at bounding box center [1509, 104] width 68 height 25
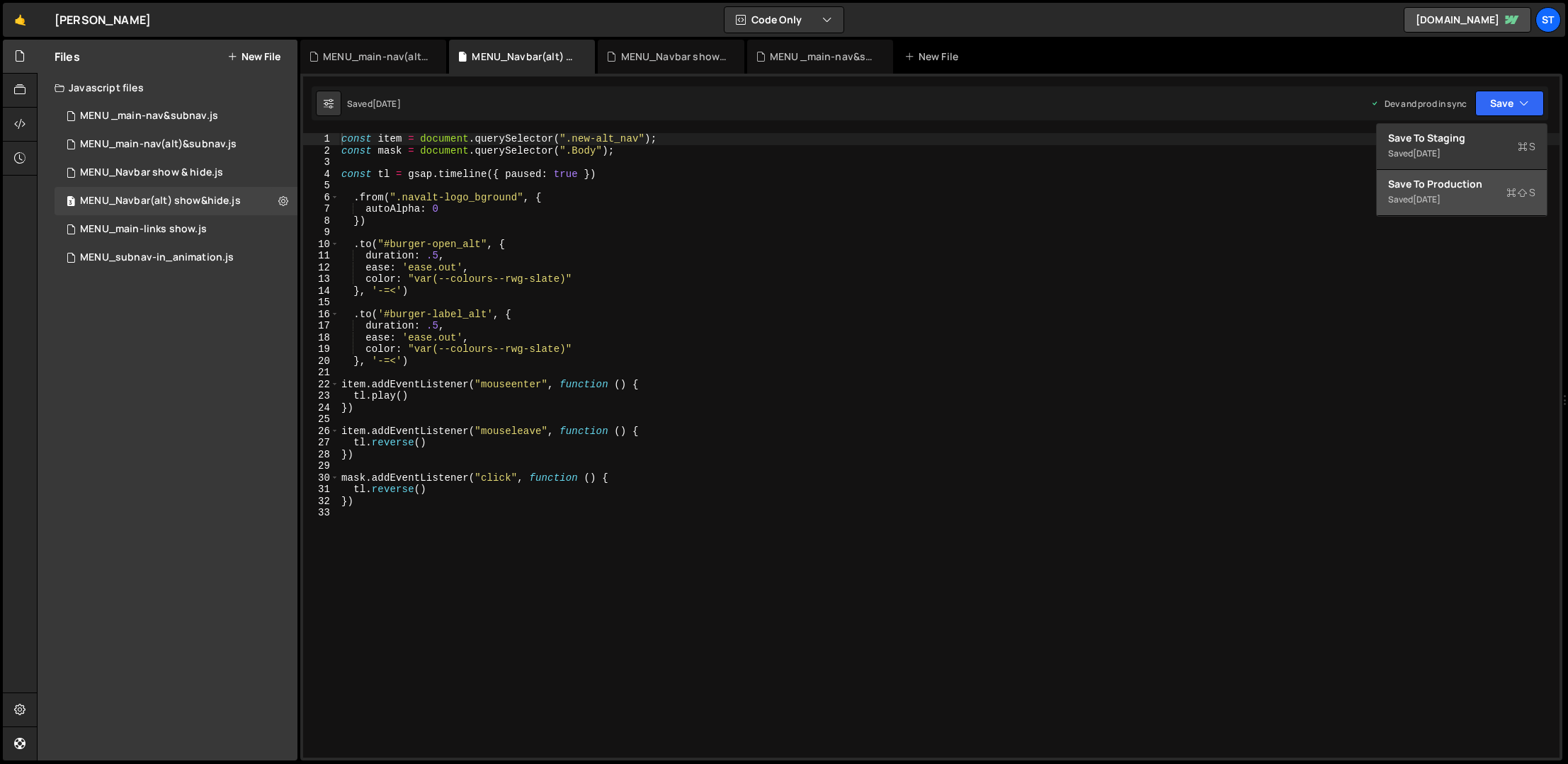
click at [1381, 199] on div "[DATE]" at bounding box center [1427, 200] width 27 height 12
